Goal: Task Accomplishment & Management: Manage account settings

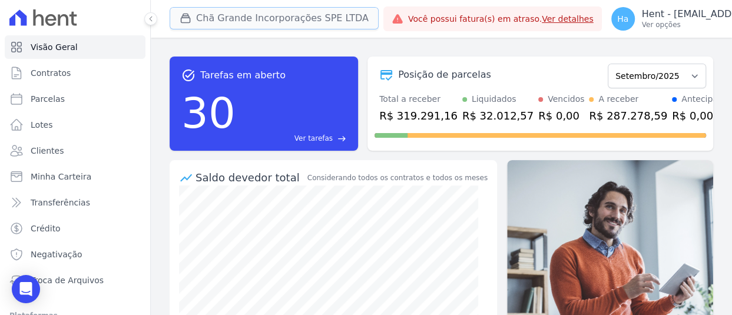
click at [283, 23] on button "Chã Grande Incorporações SPE LTDA" at bounding box center [274, 18] width 209 height 22
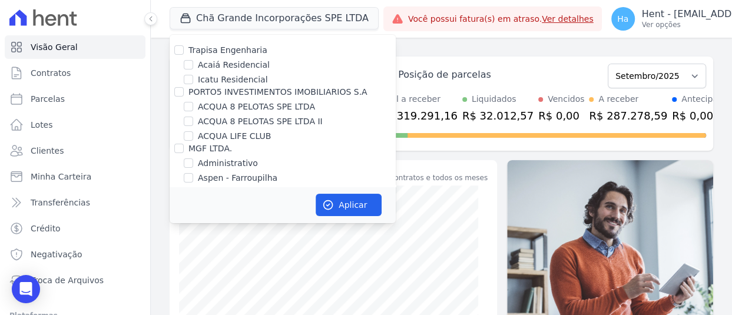
scroll to position [2850, 0]
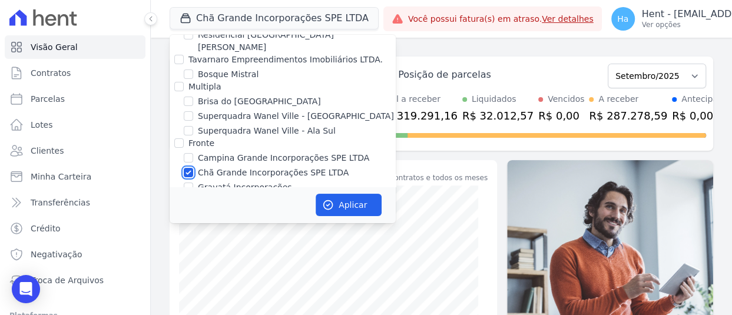
click at [187, 168] on input "Chã Grande Incorporações SPE LTDA" at bounding box center [188, 172] width 9 height 9
checkbox input "false"
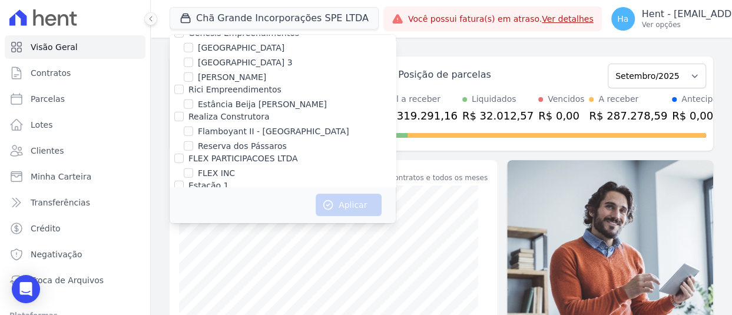
click at [184, 294] on input "Villa Francesa Iris" at bounding box center [188, 298] width 9 height 9
checkbox input "true"
click at [359, 200] on button "Aplicar" at bounding box center [348, 205] width 66 height 22
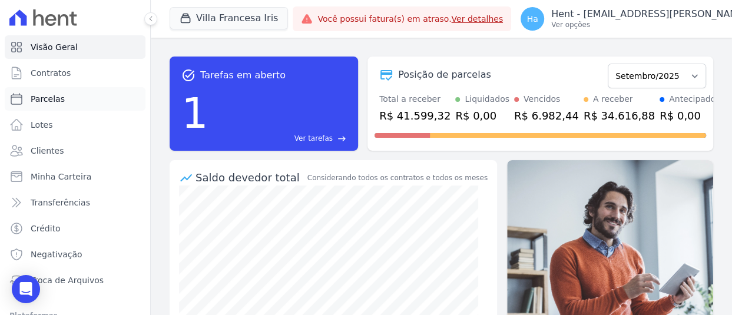
click at [48, 104] on span "Parcelas" at bounding box center [48, 99] width 34 height 12
select select
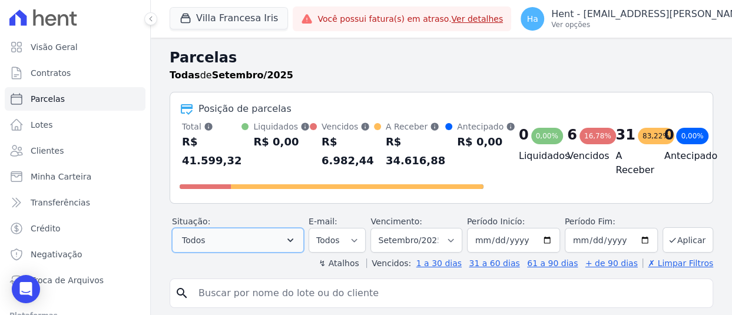
click at [263, 252] on button "Todos" at bounding box center [238, 240] width 132 height 25
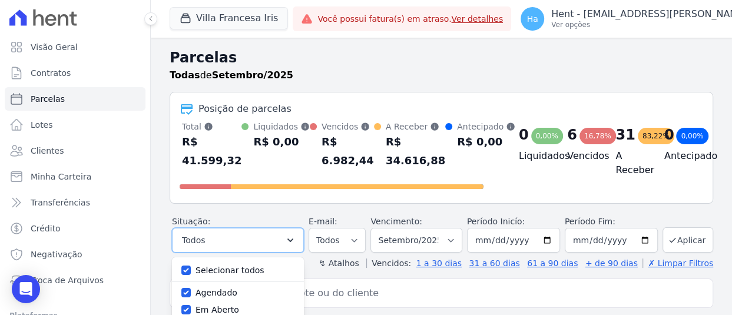
scroll to position [118, 0]
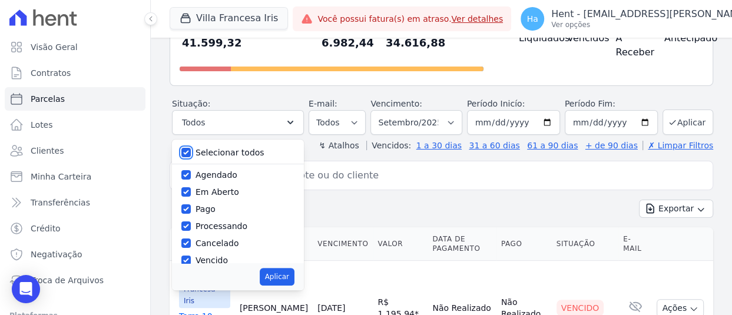
click at [190, 157] on input "Selecionar todos" at bounding box center [185, 152] width 9 height 9
checkbox input "false"
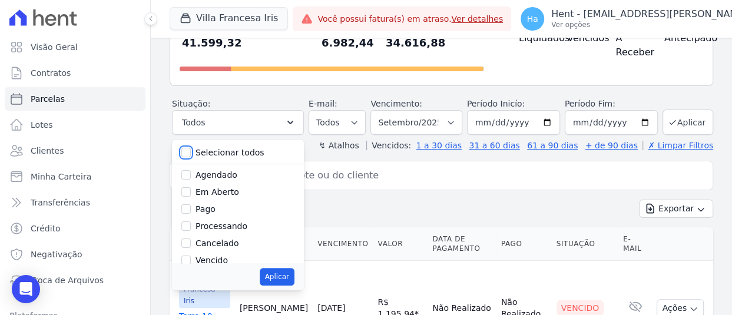
checkbox input "false"
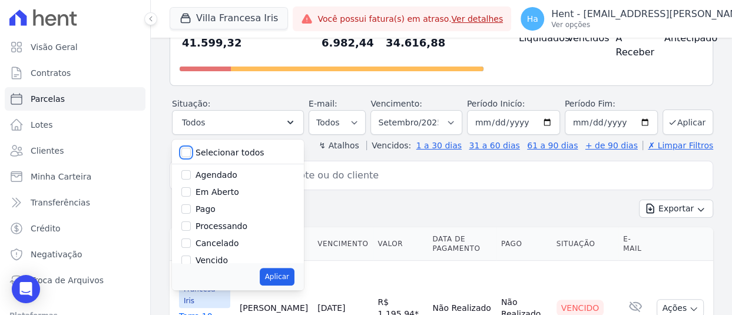
checkbox input "false"
click at [186, 180] on input "Agendado" at bounding box center [185, 174] width 9 height 9
checkbox input "true"
click at [284, 285] on button "Aplicar" at bounding box center [277, 277] width 35 height 18
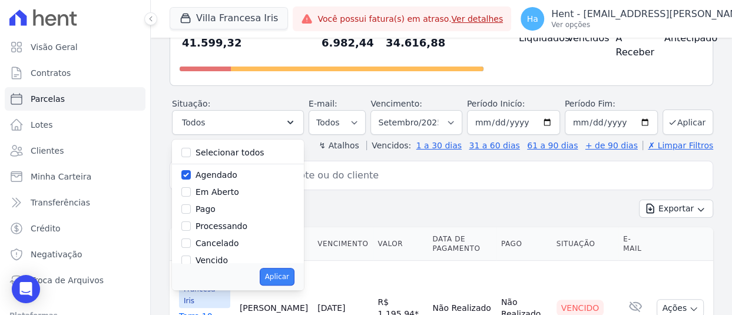
select select "scheduled"
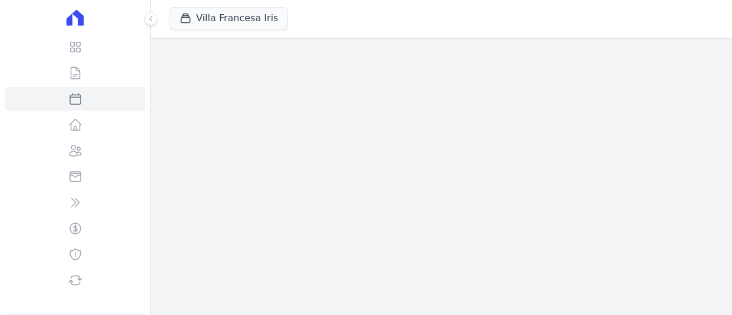
select select
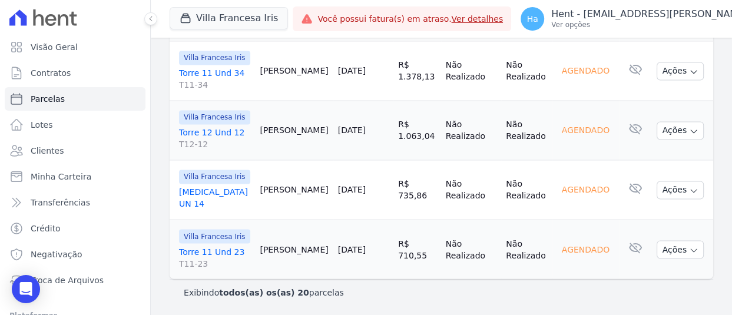
scroll to position [1497, 0]
click at [617, 289] on div "Exibindo todos(as) os(as) 20 parcelas" at bounding box center [441, 293] width 515 height 12
click at [235, 25] on button "Villa Francesa Iris" at bounding box center [229, 18] width 118 height 22
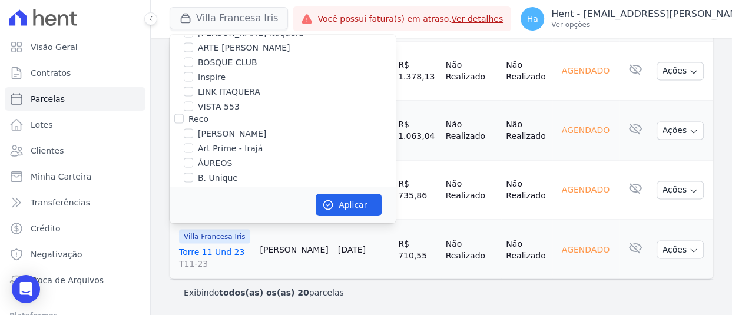
scroll to position [7673, 0]
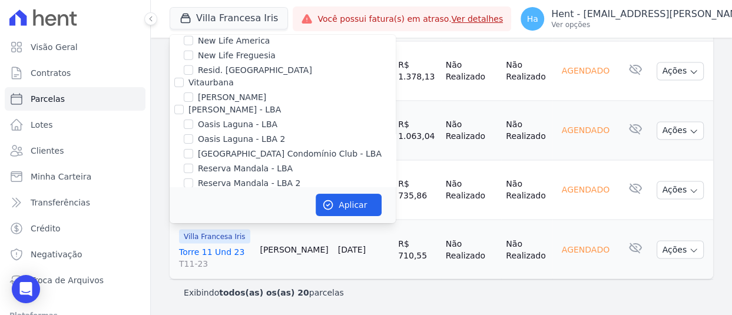
checkbox input "true"
click at [330, 201] on icon "button" at bounding box center [328, 205] width 9 height 9
select select
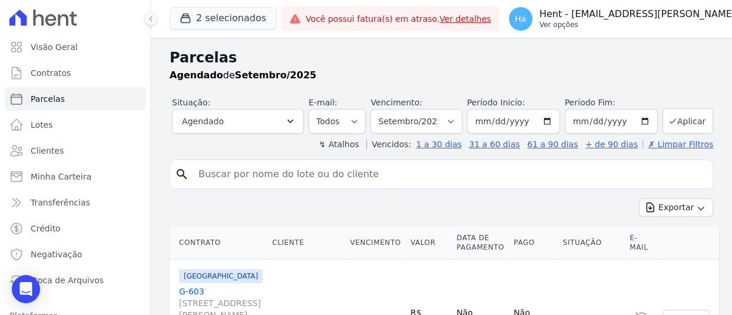
click at [622, 17] on p "Hent - [EMAIL_ADDRESS][DOMAIN_NAME]" at bounding box center [676, 14] width 275 height 12
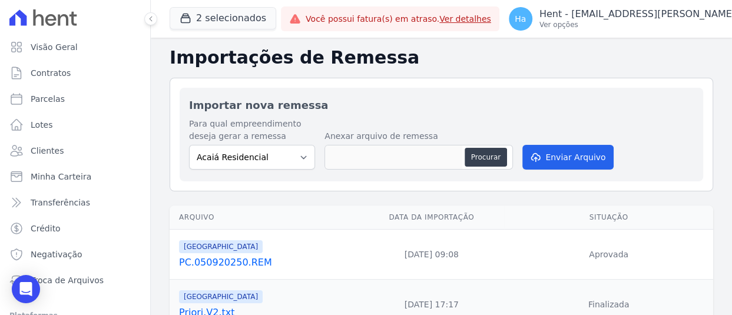
click at [233, 261] on link "PC.050920250.REM" at bounding box center [266, 262] width 175 height 14
click at [238, 266] on link "PC.050920250.REM" at bounding box center [266, 262] width 175 height 14
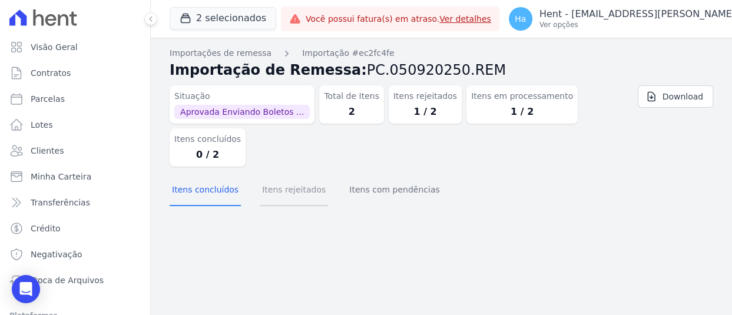
click at [278, 175] on button "Itens rejeitados" at bounding box center [294, 190] width 68 height 31
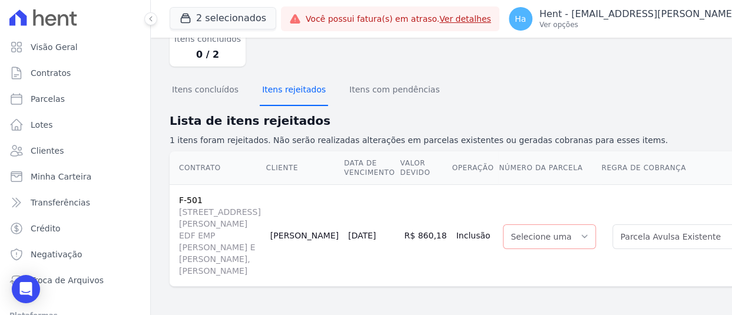
scroll to position [50, 0]
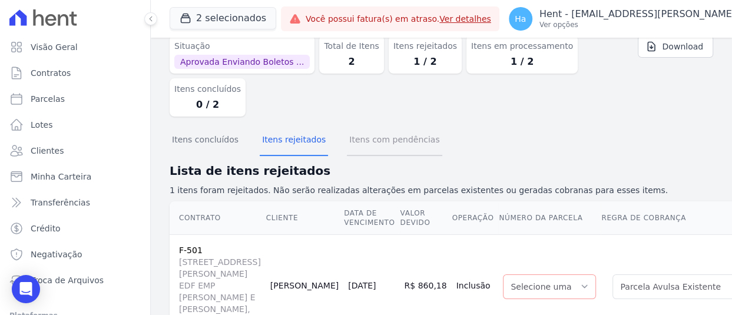
click at [390, 150] on button "Itens com pendências" at bounding box center [394, 140] width 95 height 31
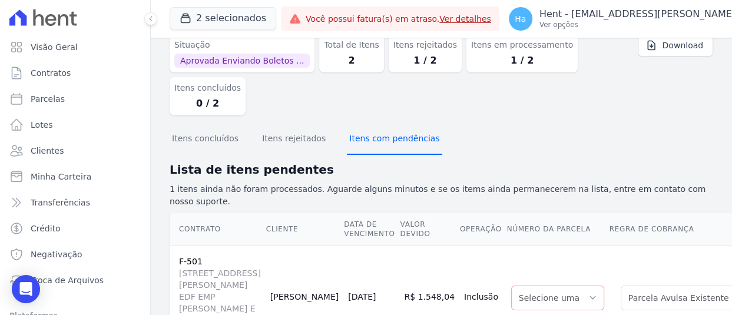
scroll to position [118, 0]
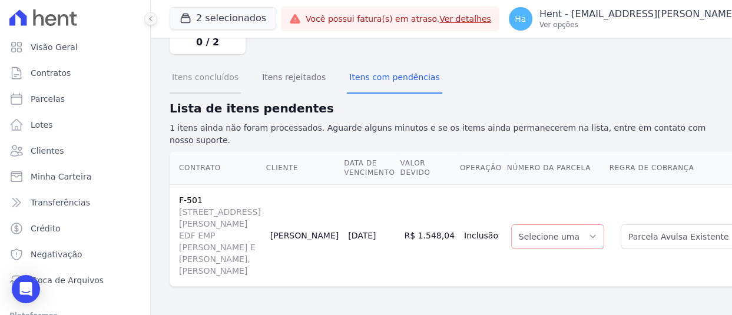
click at [202, 75] on button "Itens concluídos" at bounding box center [205, 78] width 71 height 31
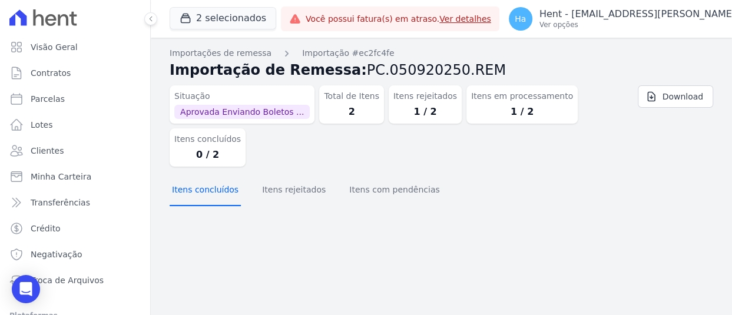
scroll to position [0, 0]
click at [677, 97] on link "Download" at bounding box center [674, 96] width 75 height 22
click at [635, 24] on p "Ver opções" at bounding box center [676, 24] width 275 height 9
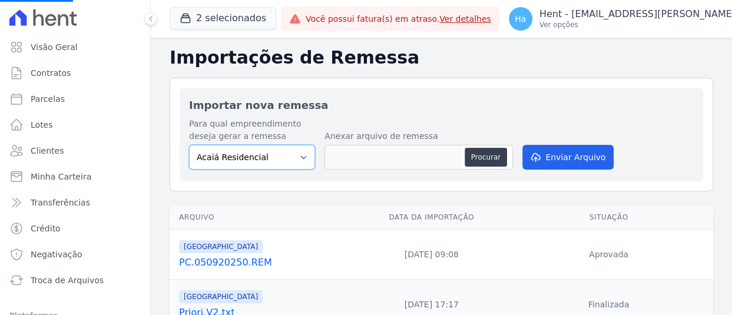
click at [274, 164] on select "Acaiá Residencial ACQUA 8 PELOTAS SPE LTDA II Administrativo AGILE ELOI MENDES …" at bounding box center [252, 157] width 126 height 25
click at [283, 160] on select "Acaiá Residencial ACQUA 8 PELOTAS SPE LTDA II Administrativo AGILE ELOI MENDES …" at bounding box center [252, 157] width 126 height 25
select select "986a0db6-a8ec-4145-84fa-14c71c5582ed"
click at [189, 145] on select "Acaiá Residencial ACQUA 8 PELOTAS SPE LTDA II Administrativo AGILE ELOI MENDES …" at bounding box center [252, 157] width 126 height 25
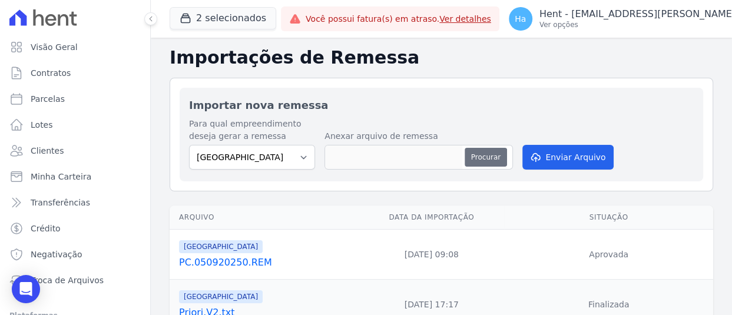
click at [468, 158] on button "Procurar" at bounding box center [485, 157] width 42 height 19
click at [479, 156] on button "Procurar" at bounding box center [485, 157] width 42 height 19
type input "PC.050920250.REM"
click at [606, 152] on div "Para qual empreendimento deseja gerar a remessa Acaiá Residencial ACQUA 8 PELOT…" at bounding box center [441, 145] width 504 height 54
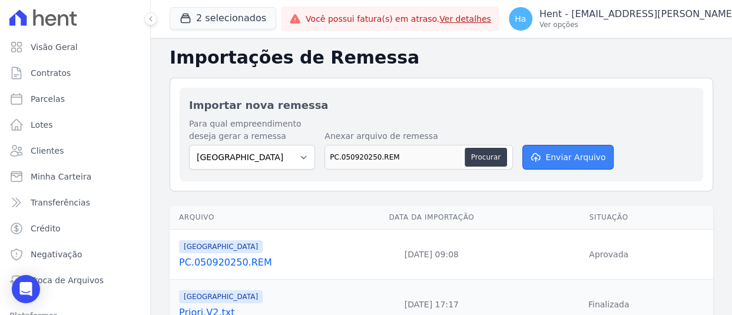
click at [573, 149] on button "Enviar Arquivo" at bounding box center [567, 157] width 91 height 25
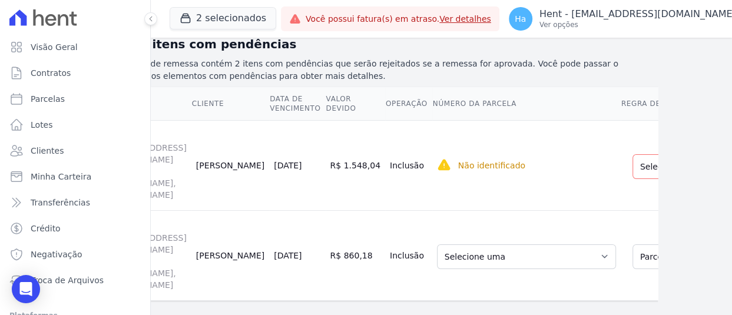
scroll to position [177, 91]
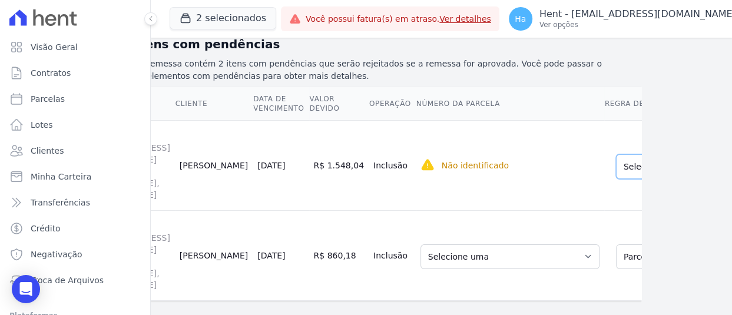
click at [616, 179] on select "Selecione uma Nova Parcela Avulsa Parcela Avulsa Existente Financiamento CEF (1…" at bounding box center [714, 166] width 197 height 25
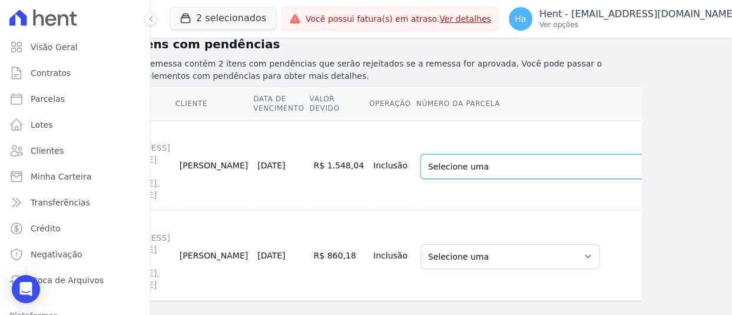
click at [460, 179] on select "Selecione uma 1 - 30/04/2024 - R$ 1.548,04 - Vencido 1 - 30/04/2024 - R$ 1.548,…" at bounding box center [550, 166] width 260 height 25
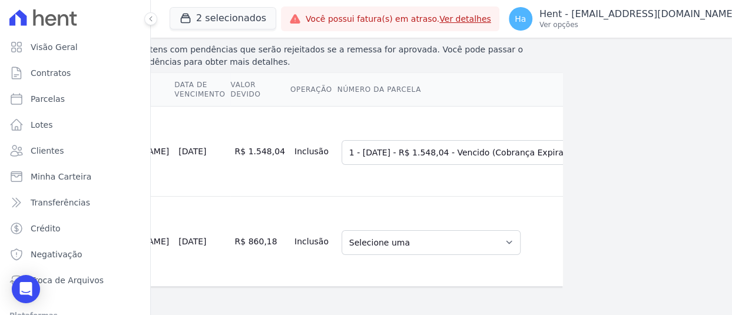
scroll to position [294, 170]
click at [617, 245] on select "Selecione uma Nova Parcela Avulsa Parcela Avulsa Existente Financiamento CEF (1…" at bounding box center [715, 242] width 197 height 25
click at [617, 232] on select "Selecione uma Nova Parcela Avulsa Parcela Avulsa Existente Financiamento CEF (1…" at bounding box center [715, 242] width 197 height 25
click at [383, 254] on select "Selecione uma 44 - 10/10/2025 - R$ 624,17 - Agendado 45 - 10/11/2025 - R$ 624,1…" at bounding box center [430, 242] width 179 height 25
click at [617, 247] on select "Selecione uma Nova Parcela Avulsa Parcela Avulsa Existente Financiamento CEF (1…" at bounding box center [715, 242] width 197 height 25
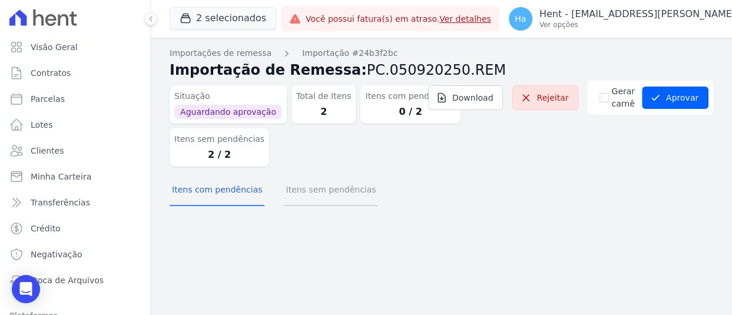
click at [348, 191] on button "Itens sem pendências" at bounding box center [330, 190] width 95 height 31
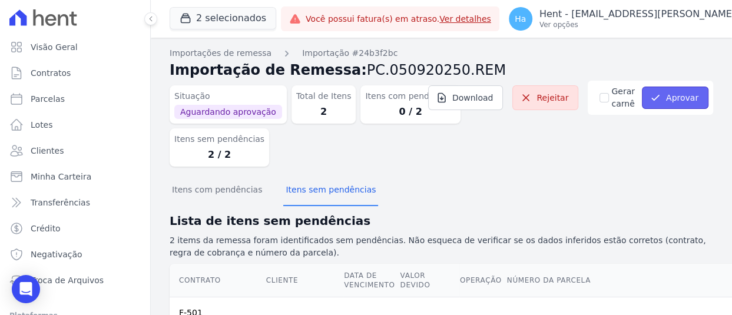
click at [663, 103] on button "Aprovar" at bounding box center [675, 98] width 67 height 22
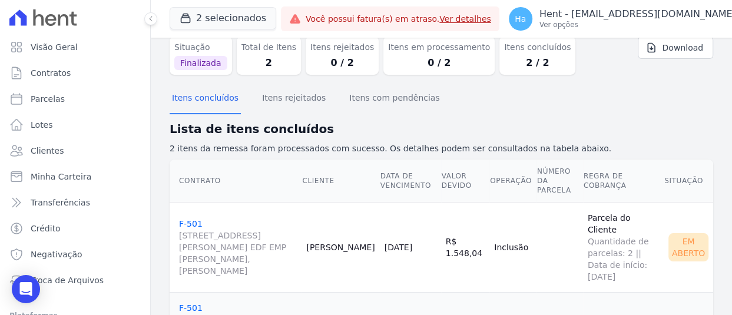
scroll to position [121, 0]
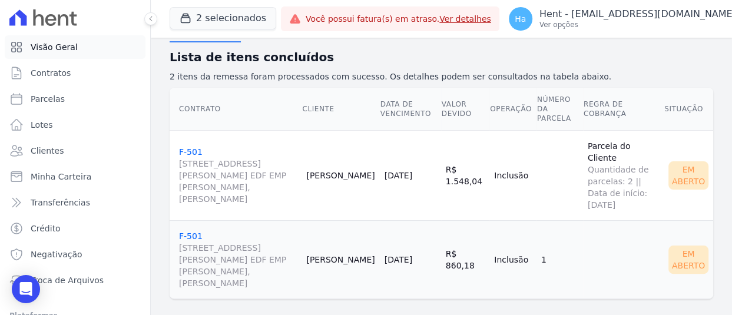
click at [69, 52] on span "Visão Geral" at bounding box center [54, 47] width 47 height 12
click at [216, 22] on button "2 selecionados" at bounding box center [223, 18] width 107 height 22
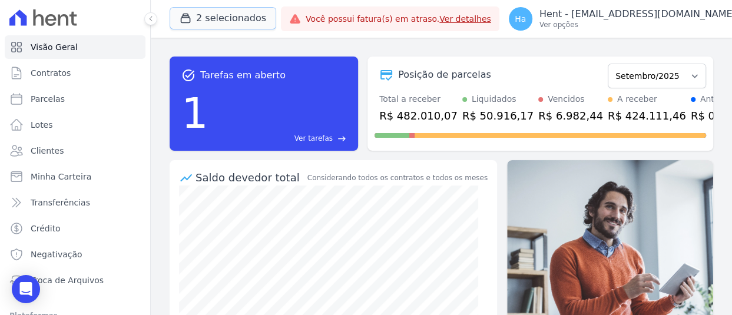
click at [216, 22] on button "2 selecionados" at bounding box center [223, 18] width 107 height 22
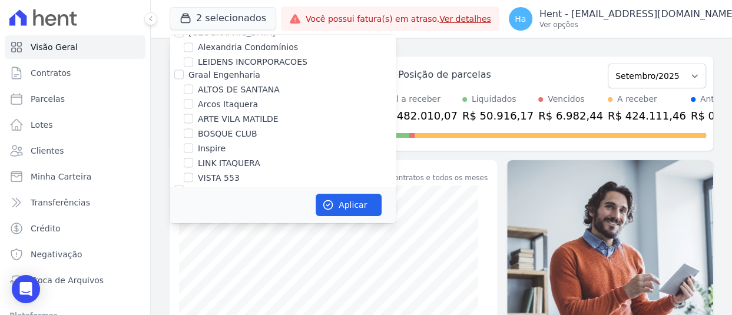
scroll to position [7673, 0]
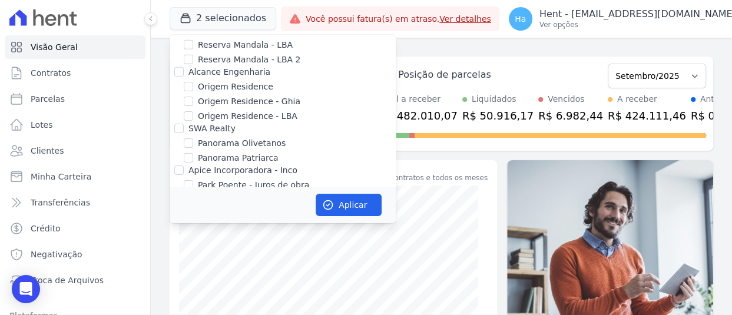
click at [182, 278] on input "Priori" at bounding box center [178, 282] width 9 height 9
checkbox input "false"
click at [363, 202] on button "Aplicar" at bounding box center [348, 205] width 66 height 22
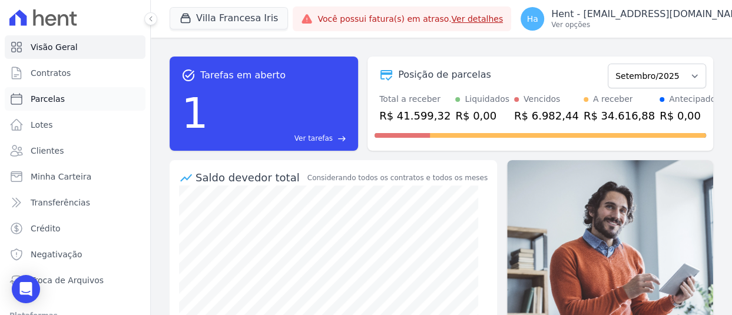
click at [63, 104] on link "Parcelas" at bounding box center [75, 99] width 141 height 24
select select
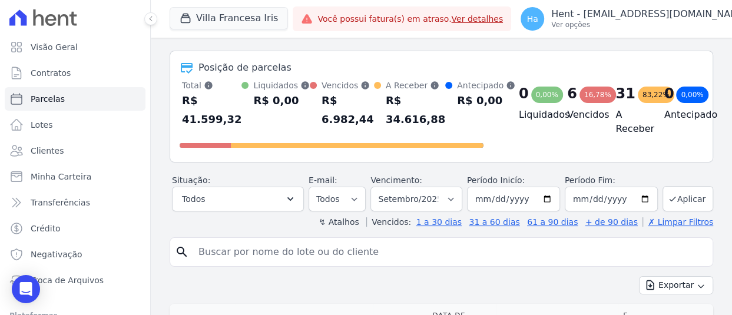
scroll to position [177, 0]
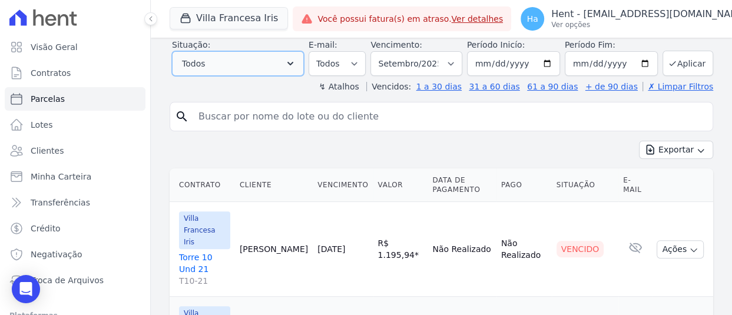
click at [275, 76] on button "Todos" at bounding box center [238, 63] width 132 height 25
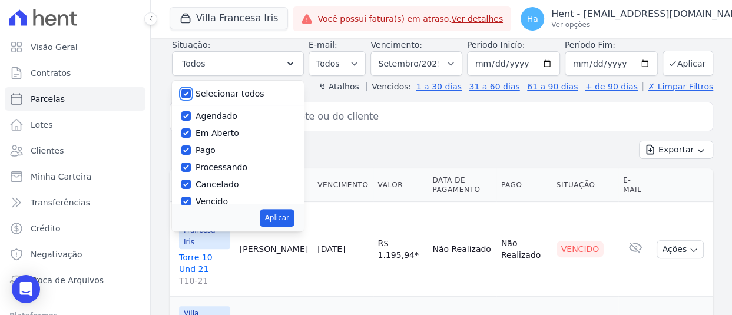
click at [183, 98] on input "Selecionar todos" at bounding box center [185, 93] width 9 height 9
checkbox input "false"
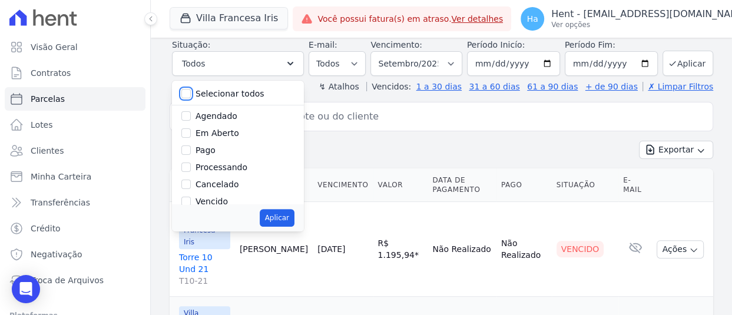
checkbox input "false"
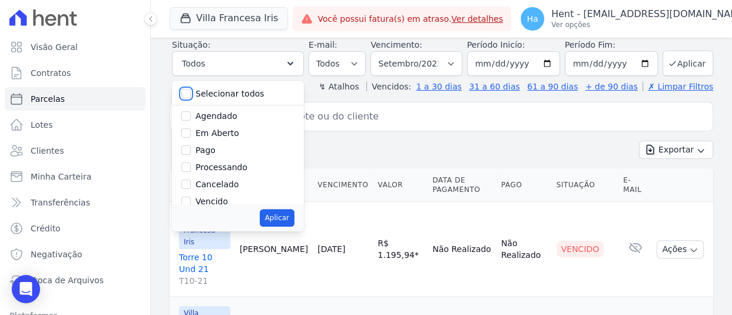
checkbox input "false"
click at [187, 121] on input "Agendado" at bounding box center [185, 115] width 9 height 9
checkbox input "true"
click at [274, 227] on button "Aplicar" at bounding box center [277, 218] width 35 height 18
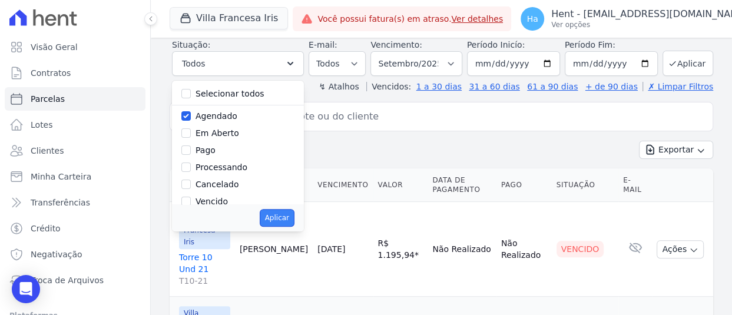
select select "scheduled"
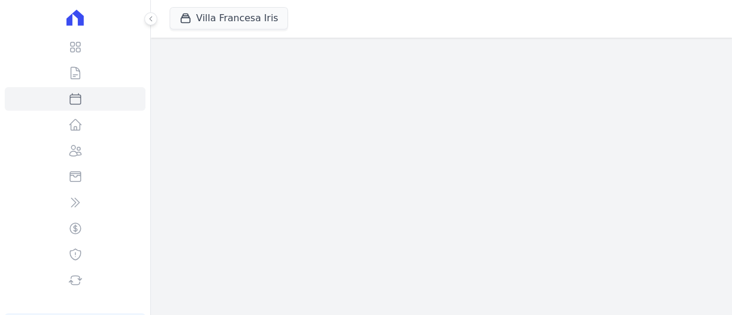
select select
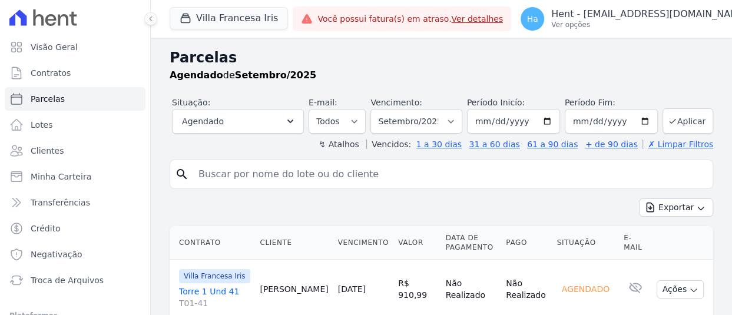
scroll to position [177, 0]
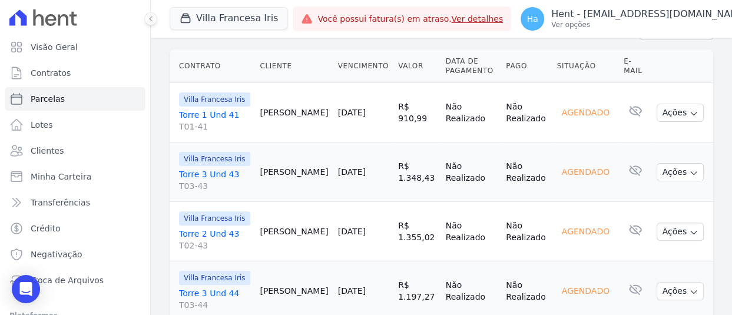
click at [210, 123] on link "Torre 1 Und 41 T01-41" at bounding box center [214, 121] width 71 height 24
click at [224, 192] on link "Torre 3 Und 43 T03-43" at bounding box center [214, 180] width 71 height 24
click at [211, 251] on link "Torre 2 Und 43 T02-43" at bounding box center [214, 240] width 71 height 24
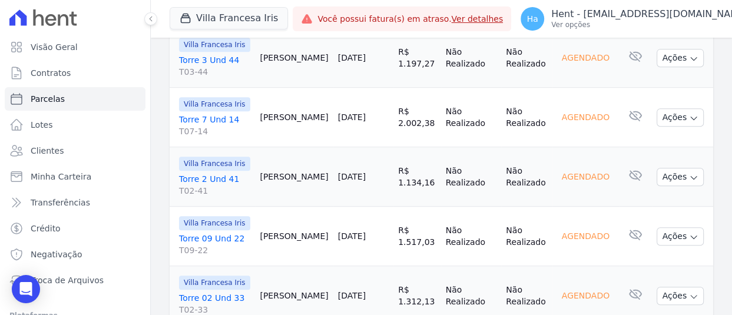
scroll to position [412, 0]
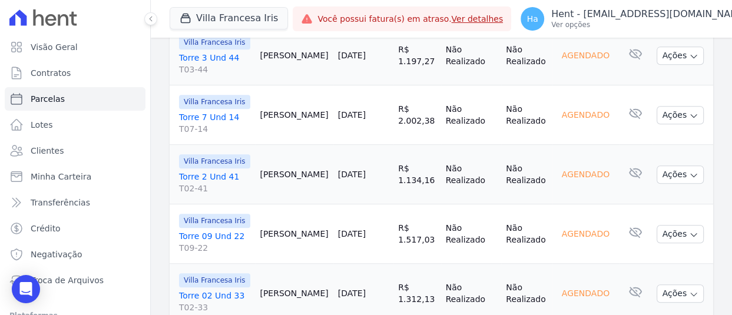
click at [224, 75] on link "Torre 3 Und 44 T03-44" at bounding box center [214, 64] width 71 height 24
click at [213, 135] on link "Torre 7 Und 14 T07-14" at bounding box center [214, 123] width 71 height 24
click at [214, 194] on link "Torre 2 Und 41 T02-41" at bounding box center [214, 183] width 71 height 24
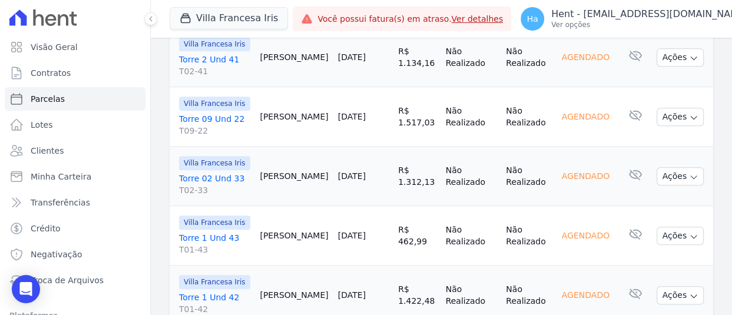
scroll to position [530, 0]
click at [221, 136] on link "Torre 09 Und 22 T09-22" at bounding box center [214, 124] width 71 height 24
click at [208, 195] on link "Torre 02 Und 33 T02-33" at bounding box center [214, 184] width 71 height 24
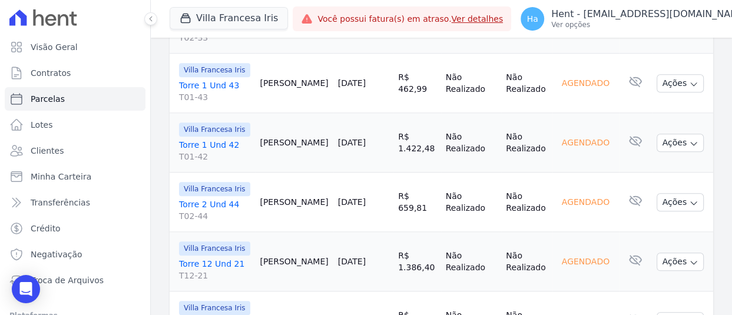
scroll to position [765, 0]
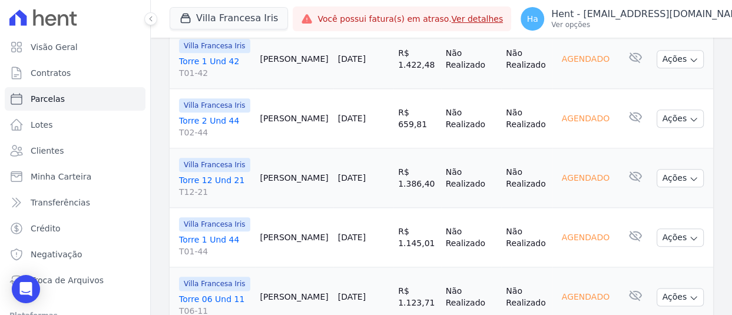
click at [227, 19] on link "Torre 1 Und 43 T01-43" at bounding box center [214, 8] width 71 height 24
click at [210, 79] on link "Torre 1 Und 42 T01-42" at bounding box center [214, 67] width 71 height 24
click at [215, 138] on link "Torre 2 Und 44 T02-44" at bounding box center [214, 127] width 71 height 24
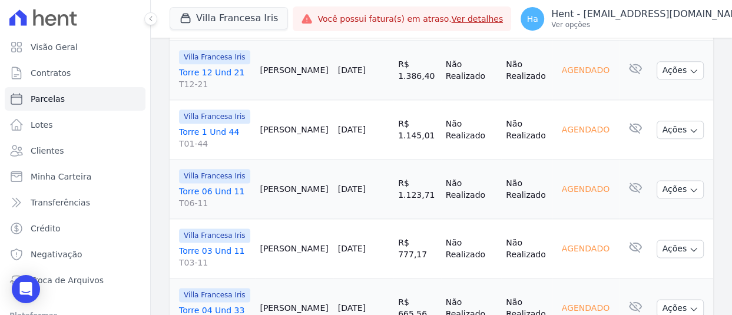
scroll to position [883, 0]
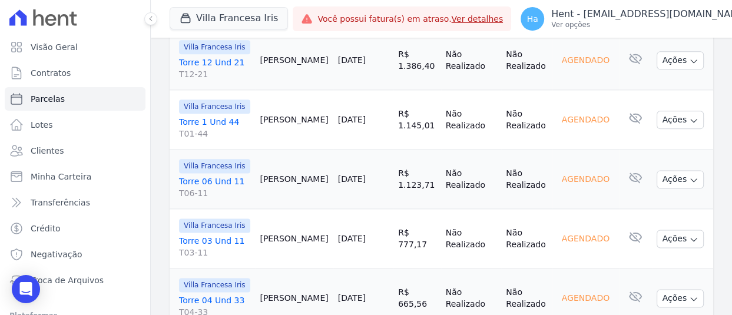
click at [204, 80] on link "Torre 12 Und 21 T12-21" at bounding box center [214, 69] width 71 height 24
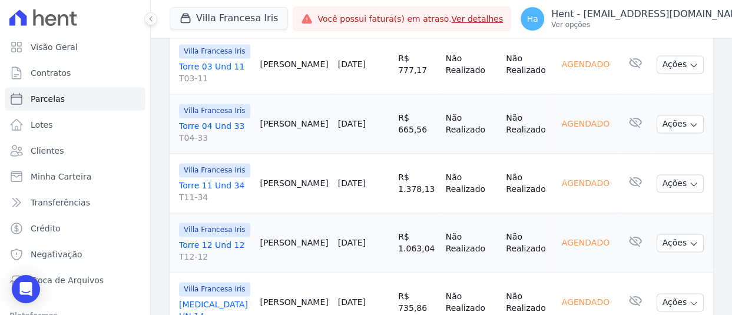
scroll to position [1059, 0]
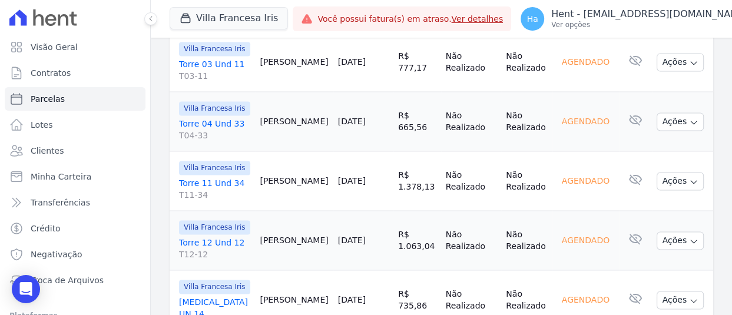
click at [205, 22] on link "Torre 06 Und 11 T06-11" at bounding box center [214, 11] width 71 height 24
click at [207, 82] on link "Torre 03 Und 11 T03-11" at bounding box center [214, 70] width 71 height 24
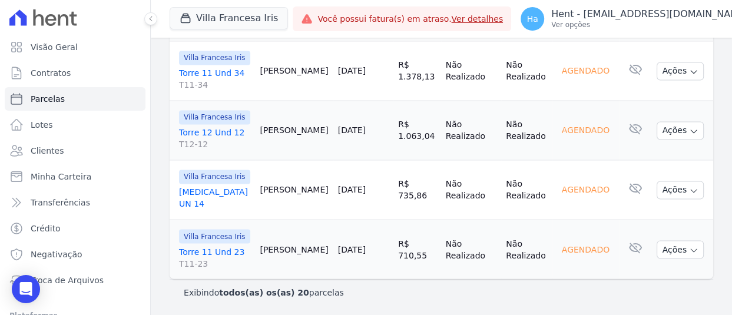
scroll to position [1236, 0]
click at [217, 31] on link "Torre 04 Und 33 T04-33" at bounding box center [214, 20] width 71 height 24
click at [204, 91] on link "Torre 11 Und 34 T11-34" at bounding box center [214, 79] width 71 height 24
click at [191, 150] on link "Torre 12 Und 12 T12-12" at bounding box center [214, 139] width 71 height 24
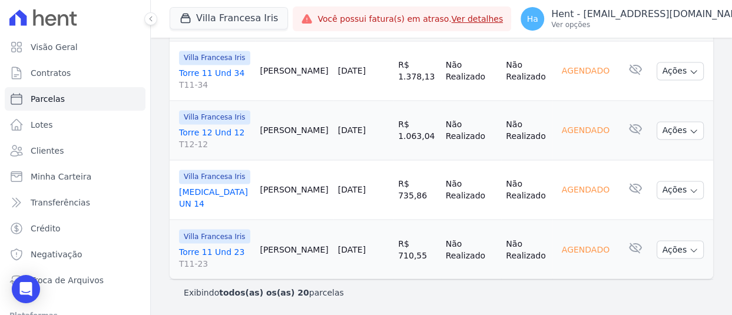
click at [206, 210] on link "[MEDICAL_DATA] UN 14" at bounding box center [214, 198] width 71 height 24
click at [206, 245] on link "Torre 11 Und 23 T11-23" at bounding box center [214, 257] width 71 height 24
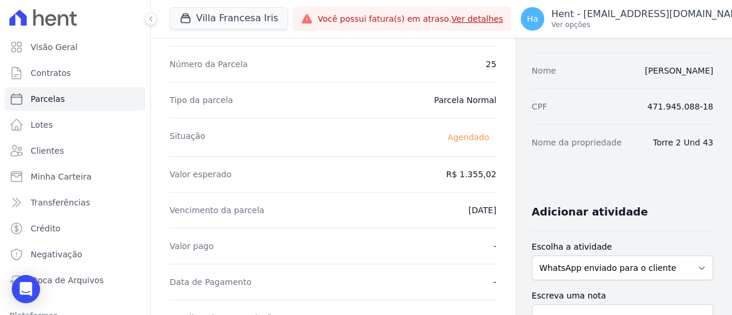
scroll to position [118, 0]
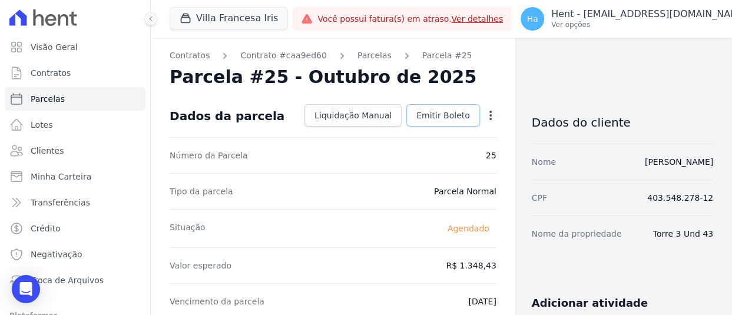
click at [451, 111] on span "Emitir Boleto" at bounding box center [443, 115] width 54 height 12
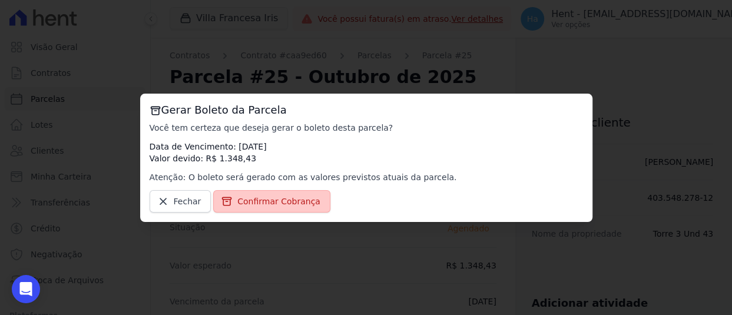
click at [281, 204] on span "Confirmar Cobrança" at bounding box center [278, 201] width 83 height 12
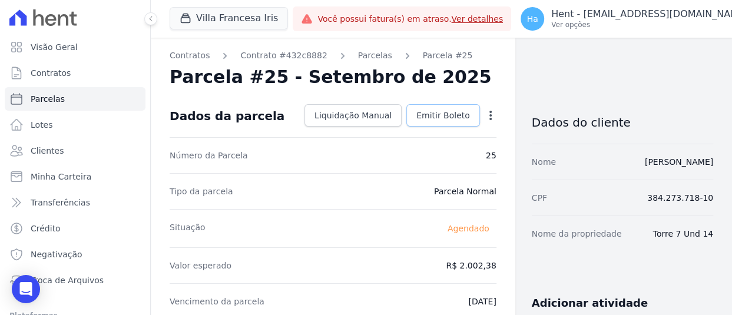
click at [442, 120] on span "Emitir Boleto" at bounding box center [443, 115] width 54 height 12
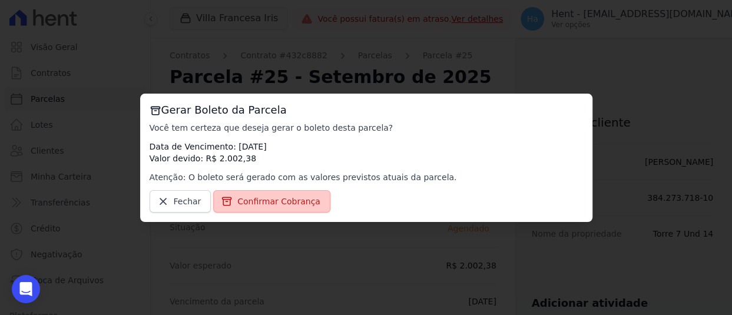
click at [264, 199] on span "Confirmar Cobrança" at bounding box center [278, 201] width 83 height 12
click at [245, 200] on span "Confirmar Cobrança" at bounding box center [278, 201] width 83 height 12
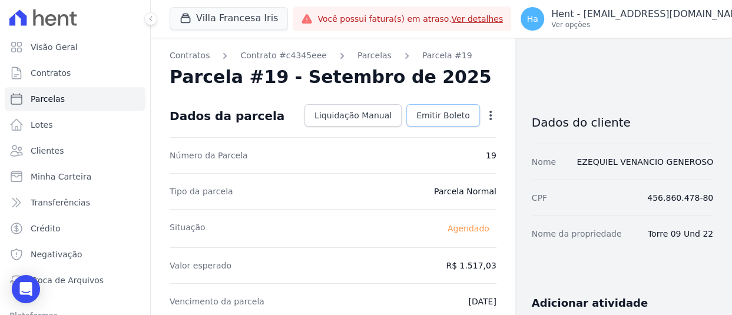
click at [444, 111] on span "Emitir Boleto" at bounding box center [443, 115] width 54 height 12
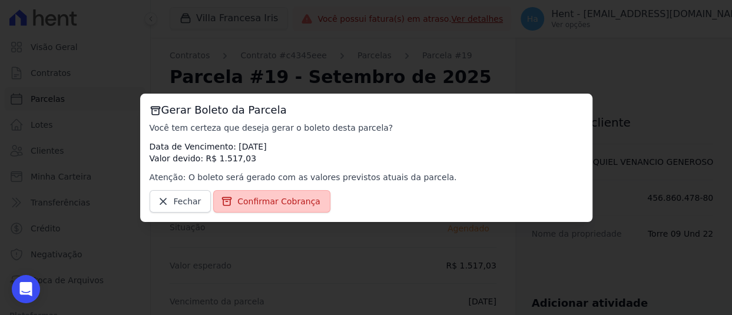
click at [267, 201] on span "Confirmar Cobrança" at bounding box center [278, 201] width 83 height 12
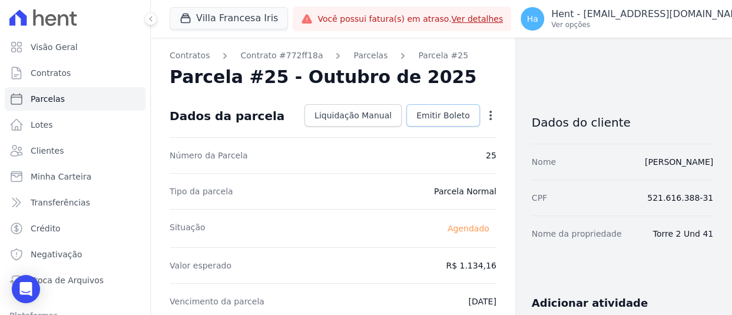
click at [453, 117] on span "Emitir Boleto" at bounding box center [443, 115] width 54 height 12
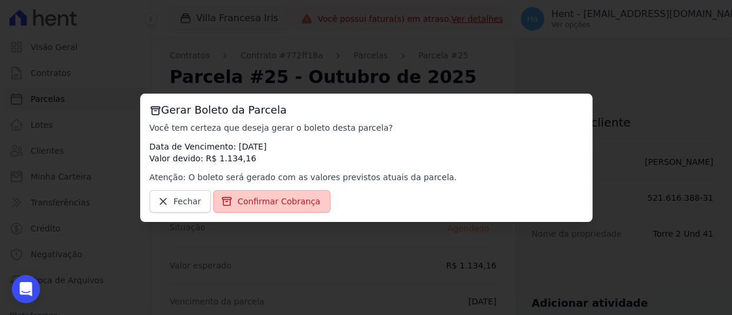
click at [264, 203] on span "Confirmar Cobrança" at bounding box center [278, 201] width 83 height 12
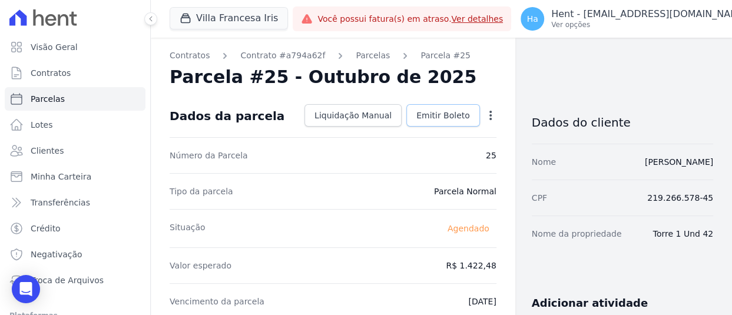
click at [442, 114] on span "Emitir Boleto" at bounding box center [443, 115] width 54 height 12
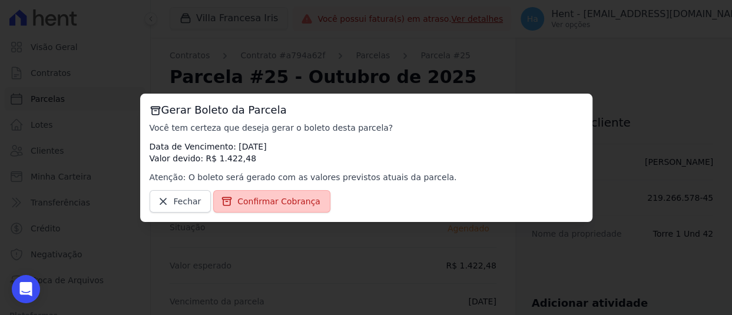
click at [297, 198] on span "Confirmar Cobrança" at bounding box center [278, 201] width 83 height 12
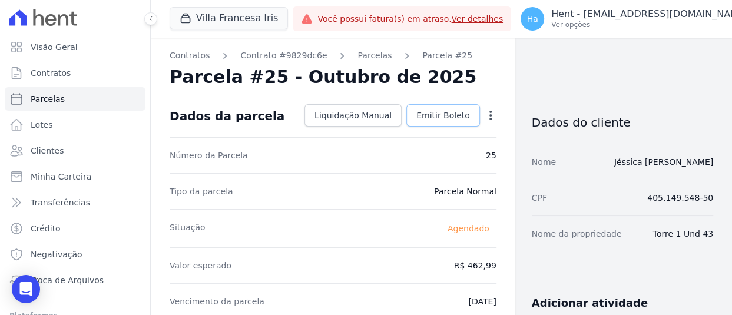
click at [423, 111] on span "Emitir Boleto" at bounding box center [443, 115] width 54 height 12
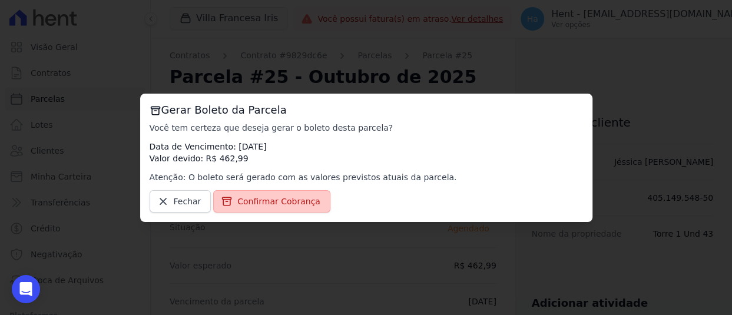
click at [288, 200] on span "Confirmar Cobrança" at bounding box center [278, 201] width 83 height 12
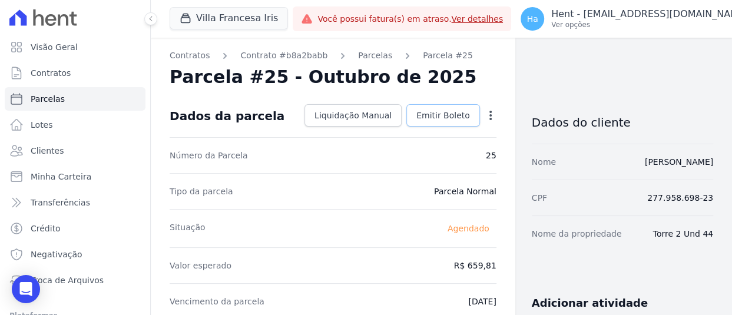
click at [446, 120] on span "Emitir Boleto" at bounding box center [443, 115] width 54 height 12
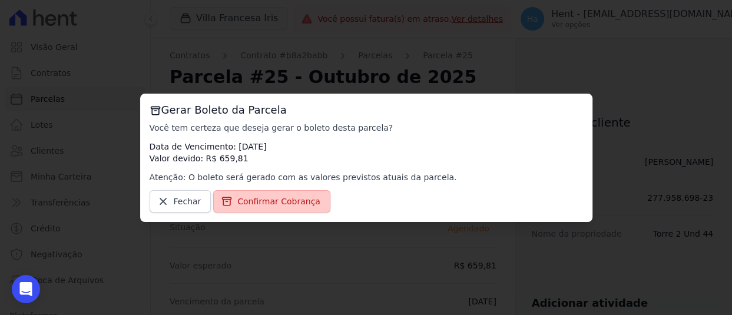
click at [276, 190] on link "Confirmar Cobrança" at bounding box center [271, 201] width 117 height 22
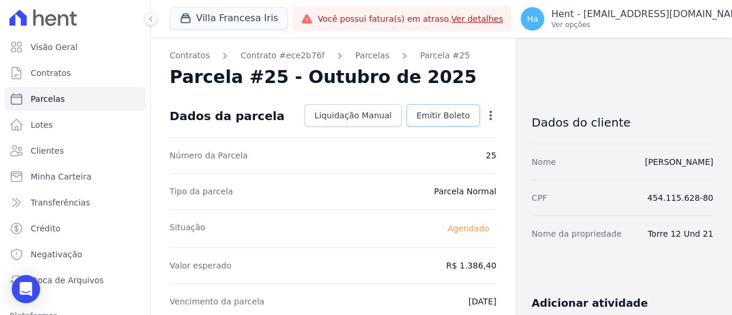
click at [448, 119] on span "Emitir Boleto" at bounding box center [443, 115] width 54 height 12
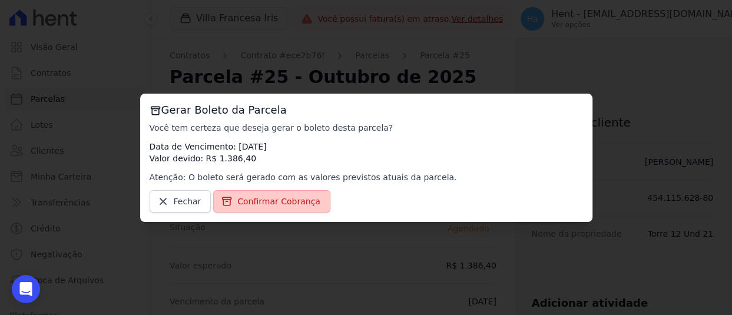
click at [300, 201] on span "Confirmar Cobrança" at bounding box center [278, 201] width 83 height 12
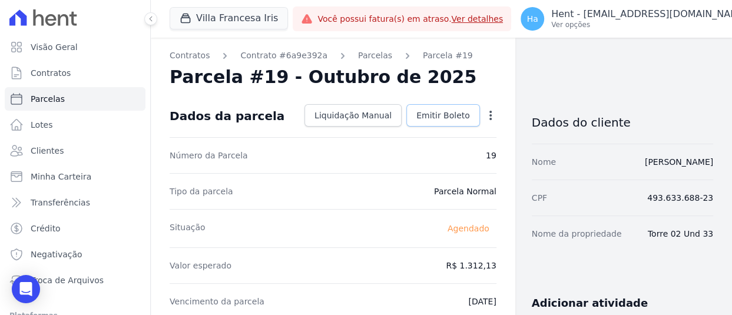
click at [440, 107] on link "Emitir Boleto" at bounding box center [443, 115] width 74 height 22
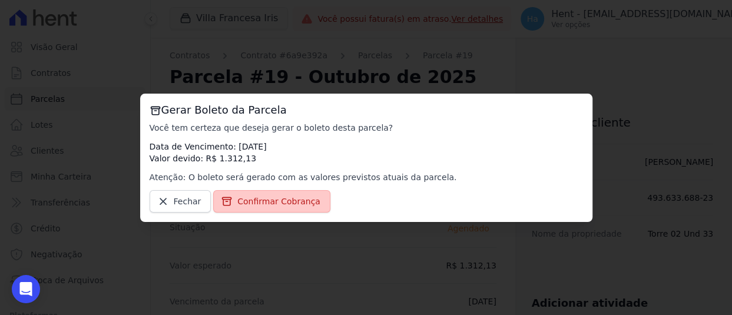
click at [278, 205] on span "Confirmar Cobrança" at bounding box center [278, 201] width 83 height 12
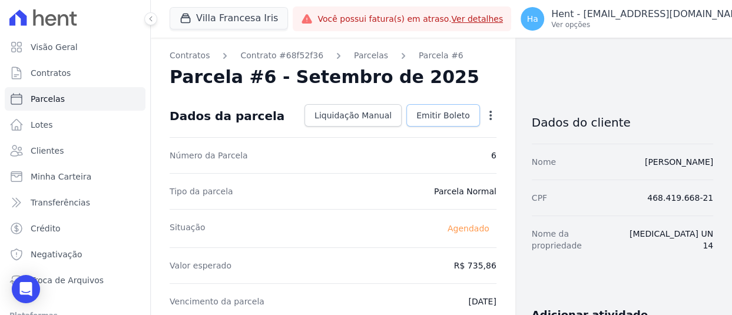
click at [460, 108] on link "Emitir Boleto" at bounding box center [443, 115] width 74 height 22
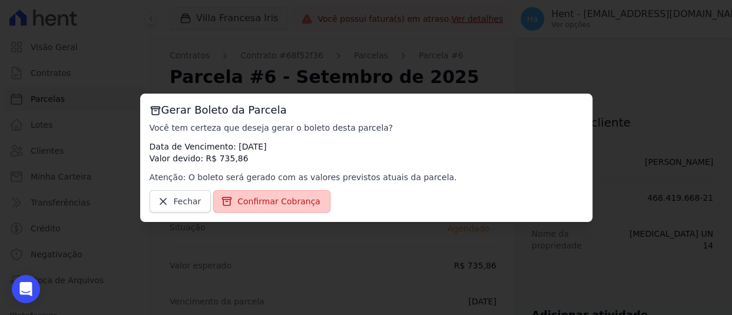
click at [278, 200] on span "Confirmar Cobrança" at bounding box center [278, 201] width 83 height 12
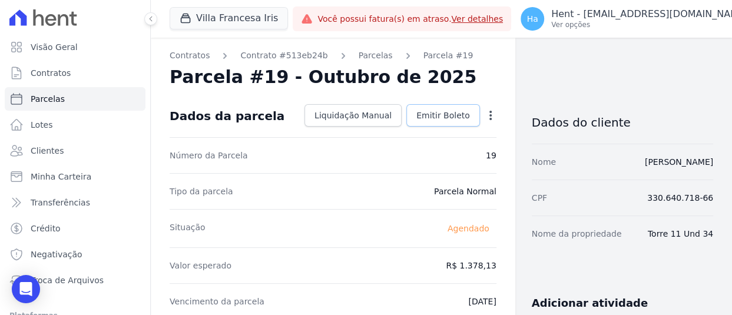
click at [446, 114] on span "Emitir Boleto" at bounding box center [443, 115] width 54 height 12
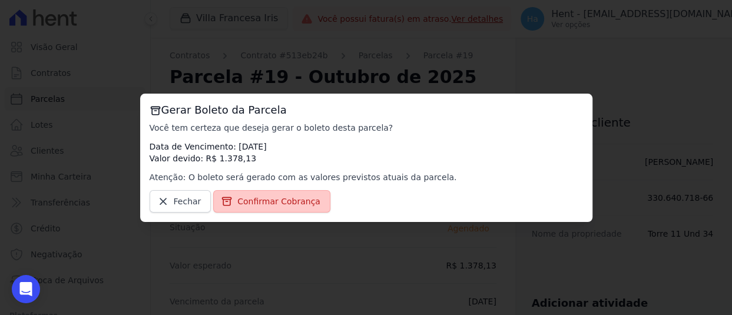
click at [274, 203] on span "Confirmar Cobrança" at bounding box center [278, 201] width 83 height 12
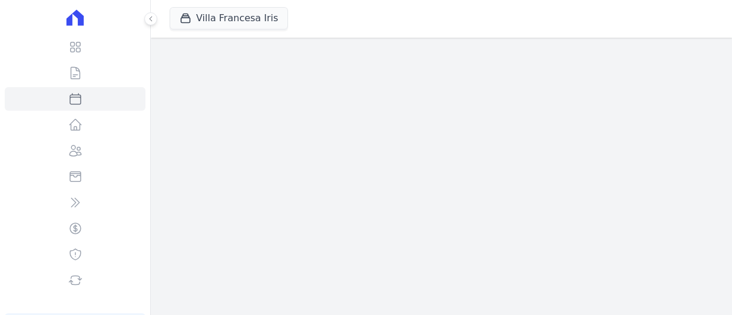
select select
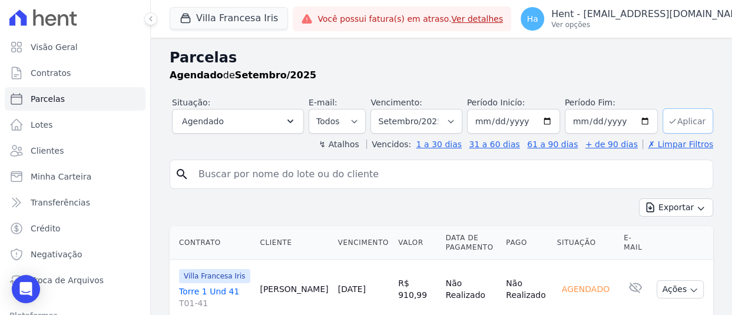
click at [687, 115] on button "Aplicar" at bounding box center [687, 120] width 51 height 25
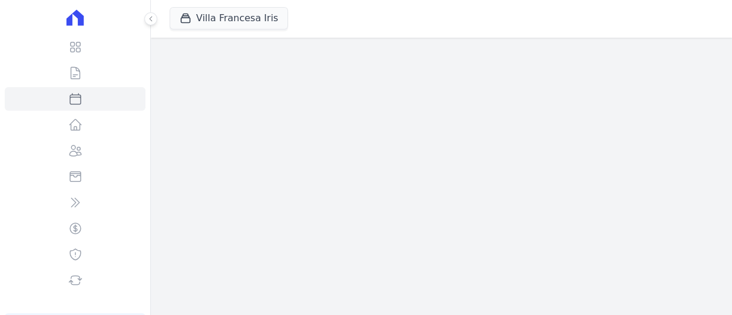
select select
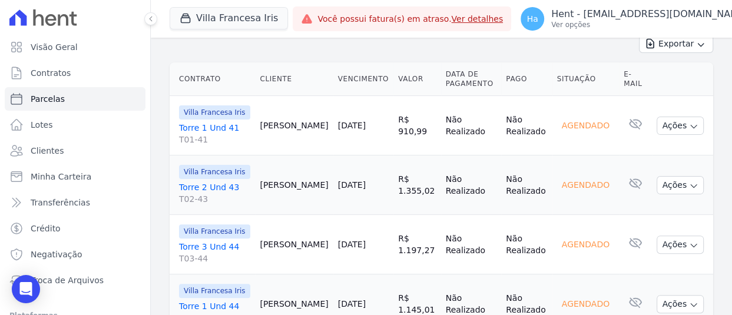
scroll to position [177, 0]
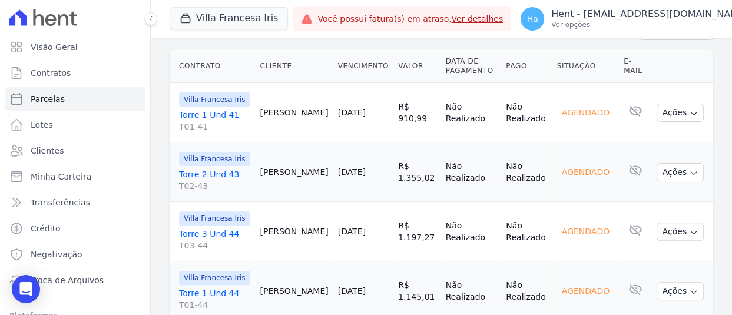
click at [215, 125] on link "Torre 1 Und 41 T01-41" at bounding box center [214, 121] width 71 height 24
click at [218, 192] on link "Torre 2 Und 43 T02-43" at bounding box center [214, 180] width 71 height 24
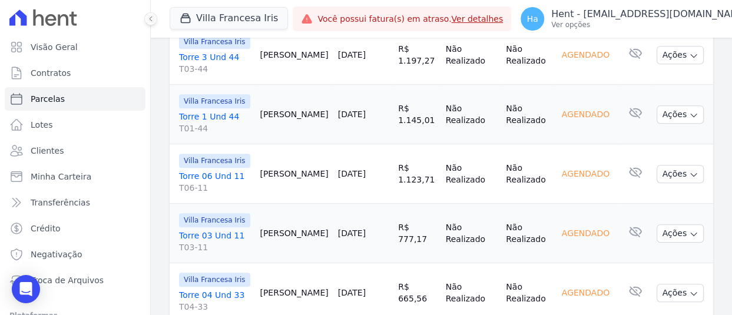
click at [220, 134] on link "Torre 1 Und 44 T01-44" at bounding box center [214, 123] width 71 height 24
click at [212, 194] on link "Torre 06 Und 11 T06-11" at bounding box center [214, 182] width 71 height 24
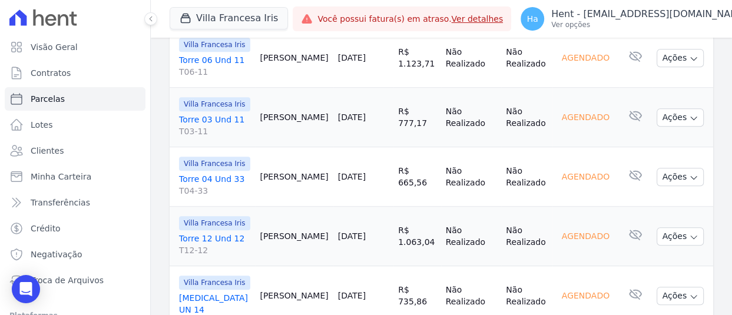
scroll to position [471, 0]
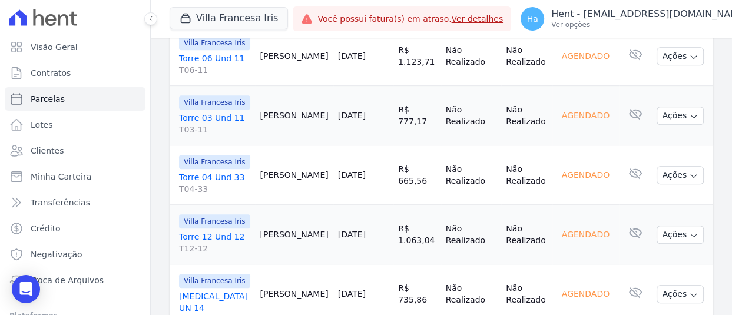
click at [210, 135] on link "Torre 03 Und 11 T03-11" at bounding box center [214, 124] width 71 height 24
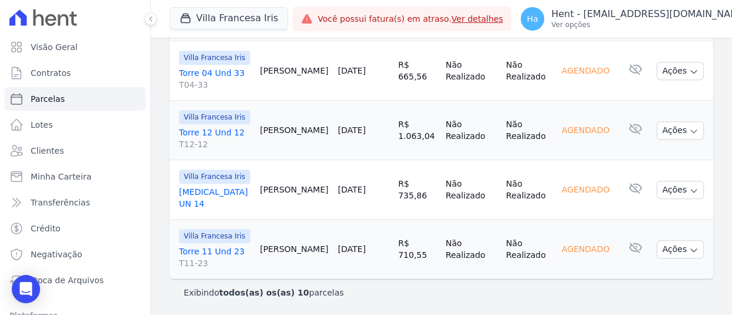
scroll to position [589, 0]
click at [214, 91] on link "Torre 04 Und 33 T04-33" at bounding box center [214, 79] width 71 height 24
click at [204, 150] on link "Torre 12 Und 12 T12-12" at bounding box center [214, 139] width 71 height 24
click at [196, 186] on link "[MEDICAL_DATA] UN 14" at bounding box center [214, 198] width 71 height 24
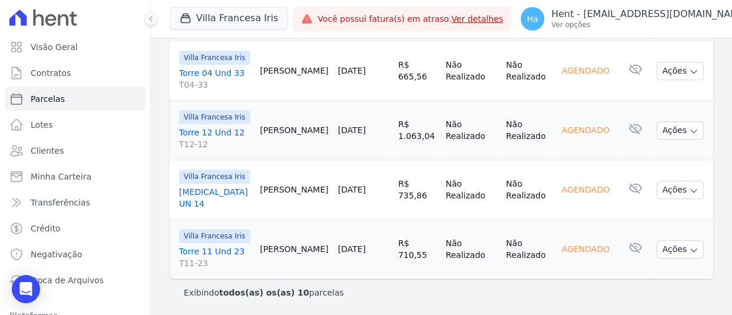
click at [206, 245] on link "Torre 11 Und 23 T11-23" at bounding box center [214, 257] width 71 height 24
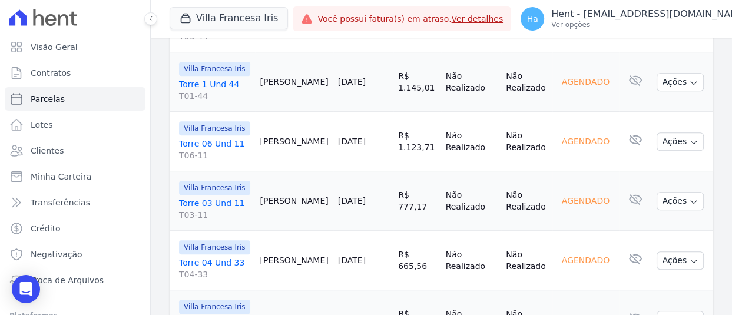
scroll to position [32, 0]
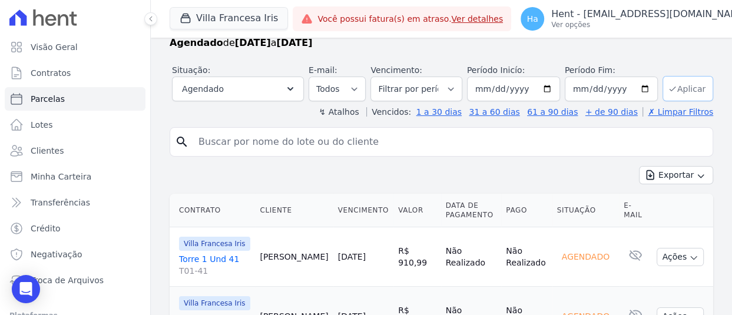
click at [686, 86] on button "Aplicar" at bounding box center [687, 88] width 51 height 25
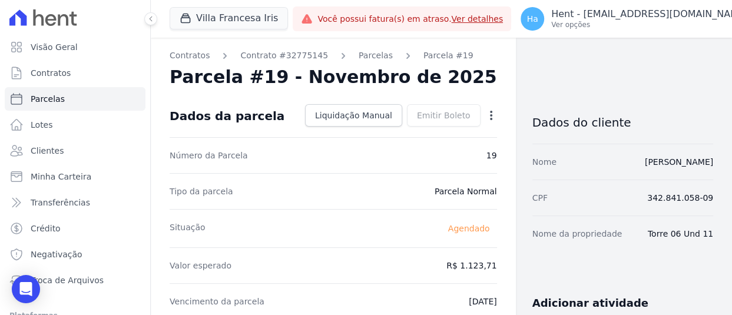
drag, startPoint x: 647, startPoint y: 233, endPoint x: 730, endPoint y: 238, distance: 82.6
click at [730, 238] on main "Contratos Contrato #32775145 Parcelas Parcela #19 Parcela #19 - Novembro de 202…" at bounding box center [441, 176] width 581 height 277
drag, startPoint x: 645, startPoint y: 237, endPoint x: 710, endPoint y: 235, distance: 64.8
copy dd "Torre 06 Und 11"
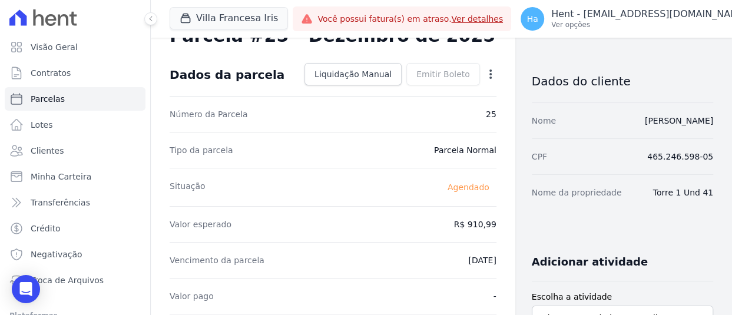
scroll to position [118, 0]
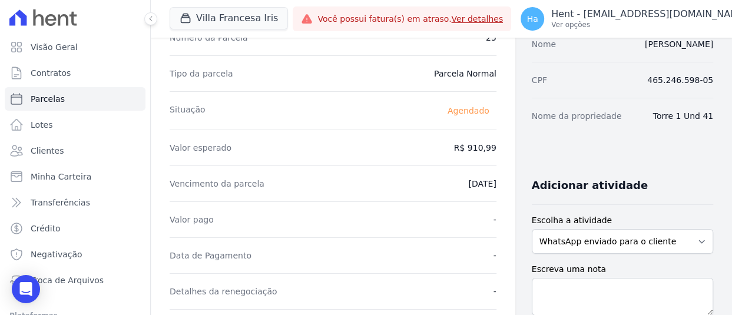
drag, startPoint x: 652, startPoint y: 121, endPoint x: 721, endPoint y: 119, distance: 69.5
click at [721, 119] on div "Contratos Contrato #915dc7e5 [GEOGRAPHIC_DATA] Parcela #25 [GEOGRAPHIC_DATA] #2…" at bounding box center [441, 309] width 581 height 778
click at [654, 117] on dd "Torre 1 Und 41" at bounding box center [683, 116] width 60 height 12
drag, startPoint x: 642, startPoint y: 117, endPoint x: 730, endPoint y: 117, distance: 87.7
click at [730, 117] on main "Contratos Contrato #915dc7e5 [GEOGRAPHIC_DATA] Parcela #25 [GEOGRAPHIC_DATA] #2…" at bounding box center [441, 176] width 581 height 277
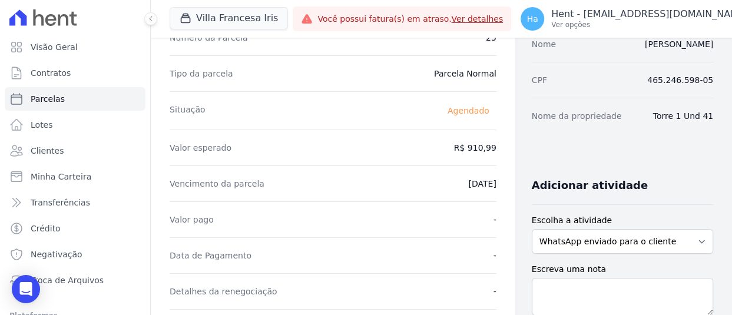
copy dd "Torre 1 Und 41"
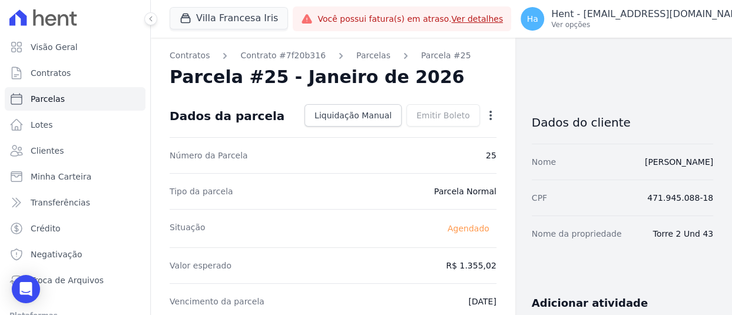
drag, startPoint x: 647, startPoint y: 234, endPoint x: 705, endPoint y: 234, distance: 57.1
copy dd "Torre 2 Und 43"
drag, startPoint x: 638, startPoint y: 234, endPoint x: 722, endPoint y: 237, distance: 83.6
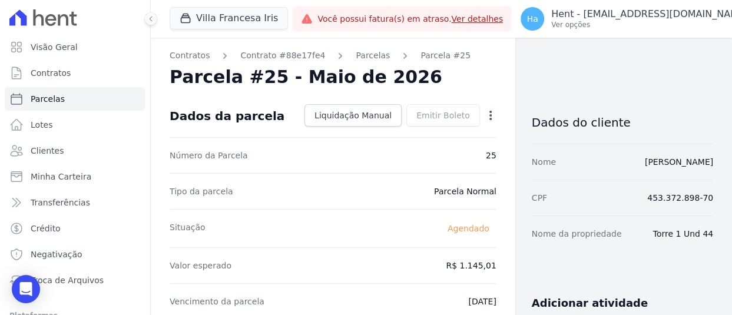
copy dd "Torre 1 Und 44"
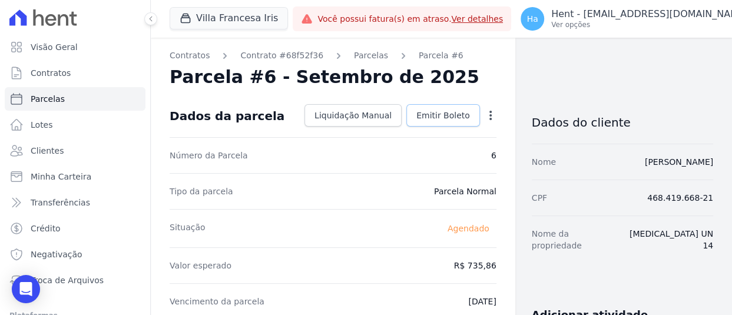
click at [430, 113] on span "Emitir Boleto" at bounding box center [443, 115] width 54 height 12
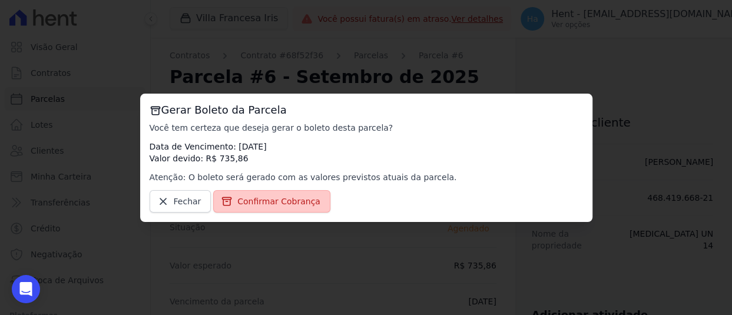
click at [286, 206] on span "Confirmar Cobrança" at bounding box center [278, 201] width 83 height 12
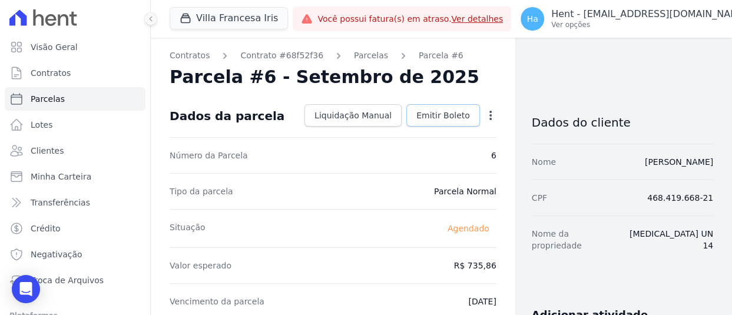
click at [440, 113] on span "Emitir Boleto" at bounding box center [443, 115] width 54 height 12
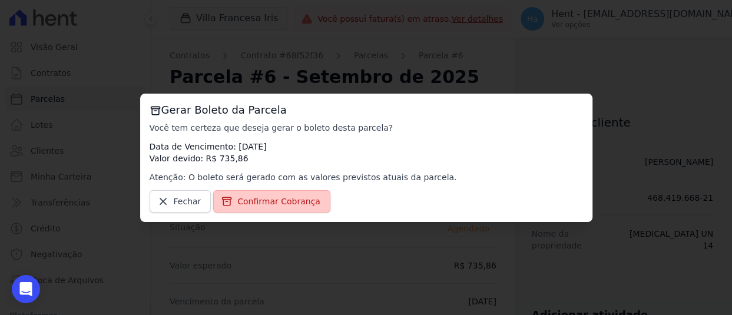
click at [277, 201] on span "Confirmar Cobrança" at bounding box center [278, 201] width 83 height 12
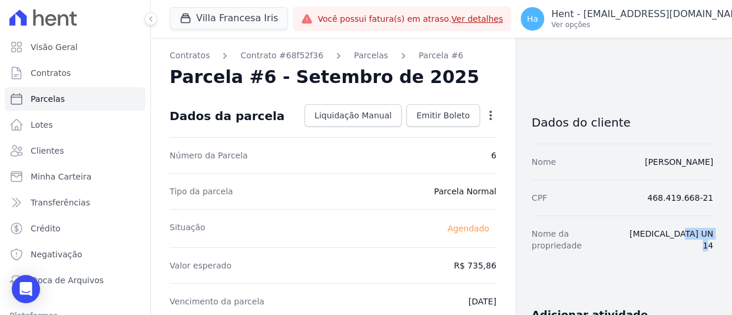
drag, startPoint x: 716, startPoint y: 230, endPoint x: 663, endPoint y: 235, distance: 53.2
copy dd "[MEDICAL_DATA] UN 14"
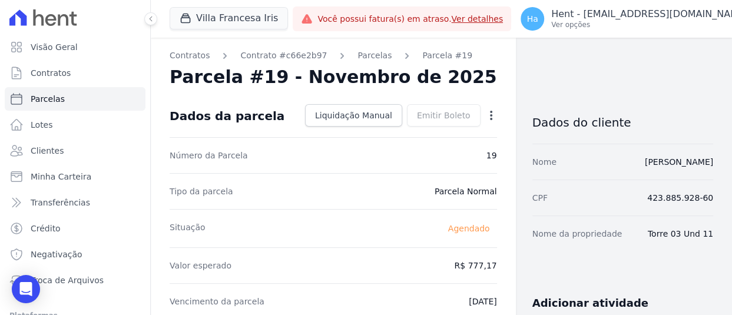
drag, startPoint x: 704, startPoint y: 235, endPoint x: 643, endPoint y: 234, distance: 61.2
copy dd "Torre 03 Und 11"
drag, startPoint x: 705, startPoint y: 233, endPoint x: 633, endPoint y: 236, distance: 72.5
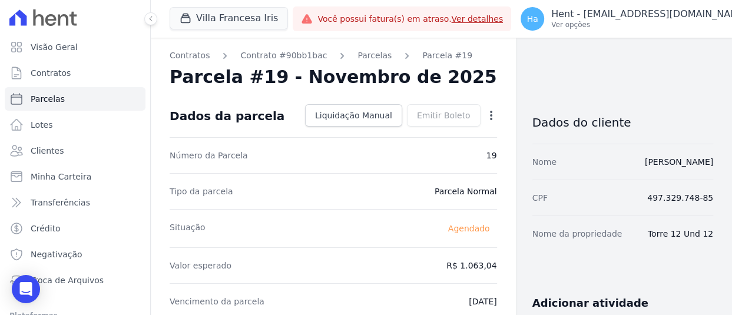
copy dd "Torre 12 Und 12"
drag, startPoint x: 710, startPoint y: 232, endPoint x: 640, endPoint y: 232, distance: 69.5
copy dd "Torre 11 Und 23"
drag, startPoint x: 709, startPoint y: 247, endPoint x: 636, endPoint y: 246, distance: 73.0
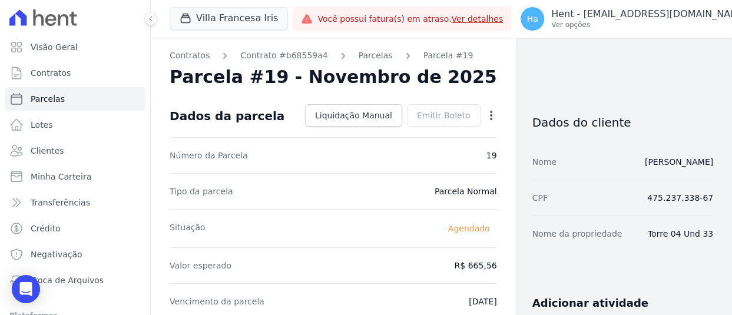
copy dd "Torre 04 Und 33"
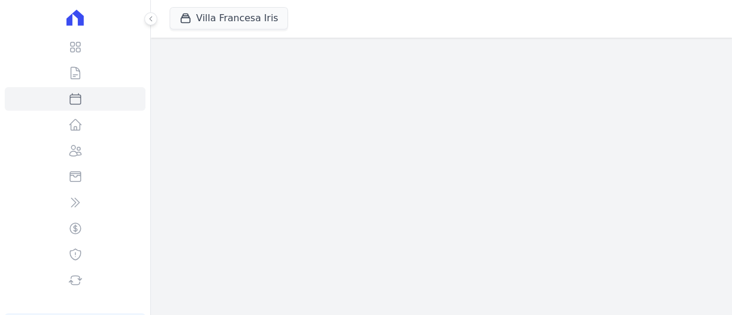
select select
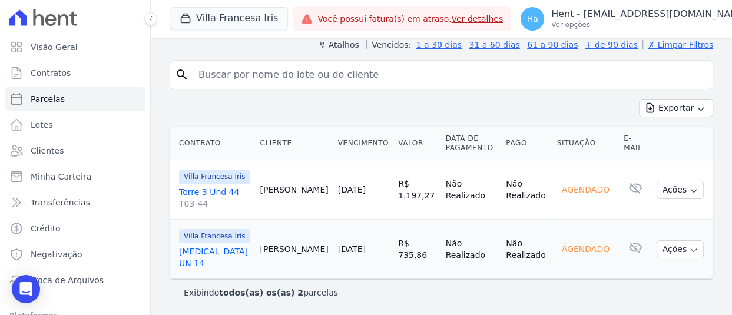
scroll to position [111, 0]
drag, startPoint x: 241, startPoint y: 194, endPoint x: 174, endPoint y: 191, distance: 66.5
click at [174, 191] on td "Villa Francesa Iris Torre 3 Und 44 T03-44" at bounding box center [212, 189] width 85 height 59
copy link "Torre 3 Und 44"
click at [197, 264] on link "[MEDICAL_DATA] UN 14" at bounding box center [214, 257] width 71 height 24
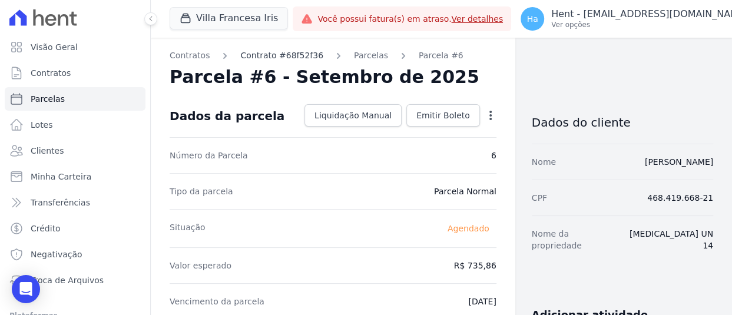
click at [291, 52] on link "Contrato #68f52f36" at bounding box center [281, 55] width 83 height 12
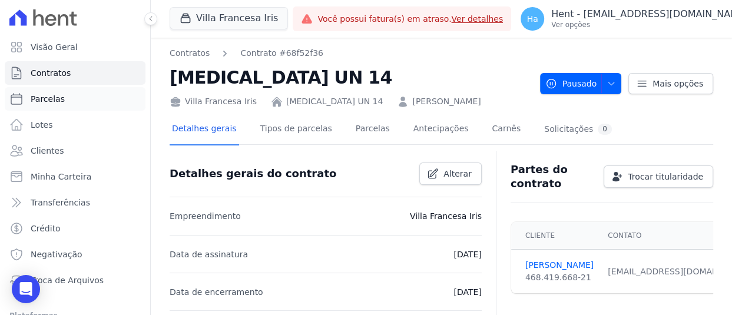
click at [65, 100] on link "Parcelas" at bounding box center [75, 99] width 141 height 24
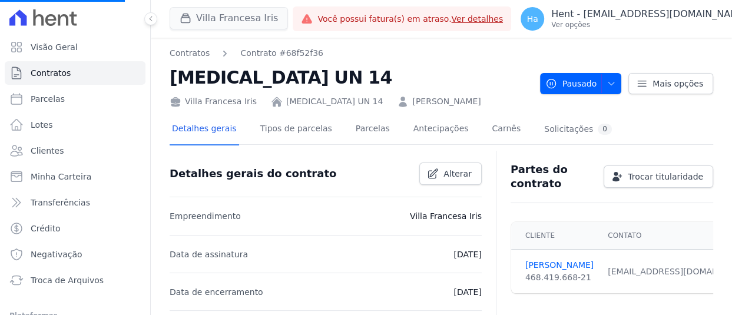
select select
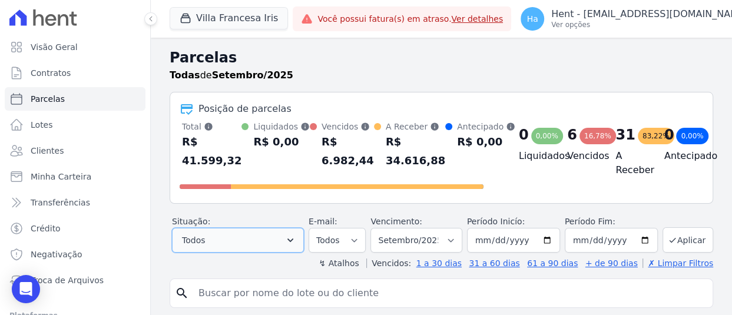
click at [291, 246] on icon "button" at bounding box center [290, 240] width 12 height 12
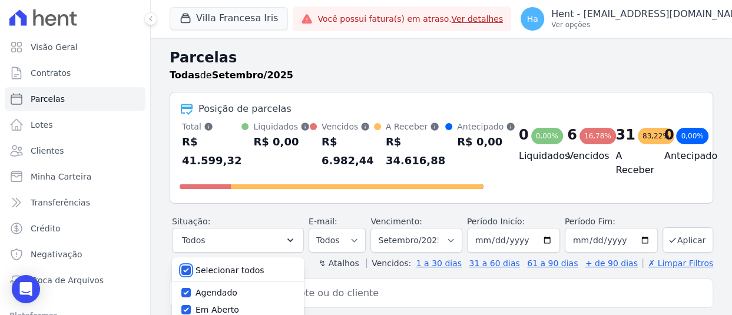
click at [183, 275] on input "Selecionar todos" at bounding box center [185, 269] width 9 height 9
checkbox input "false"
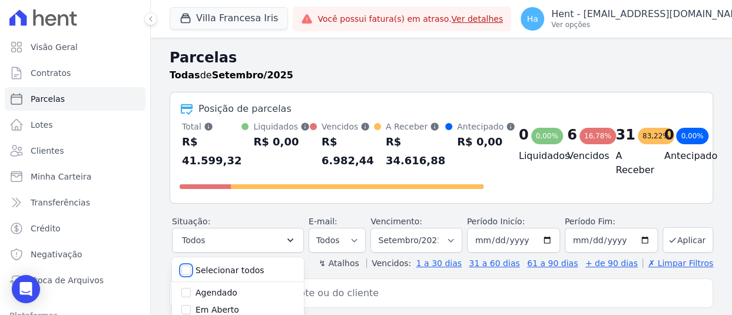
checkbox input "false"
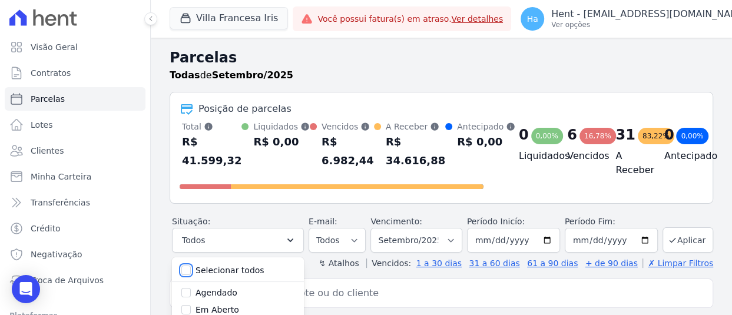
checkbox input "false"
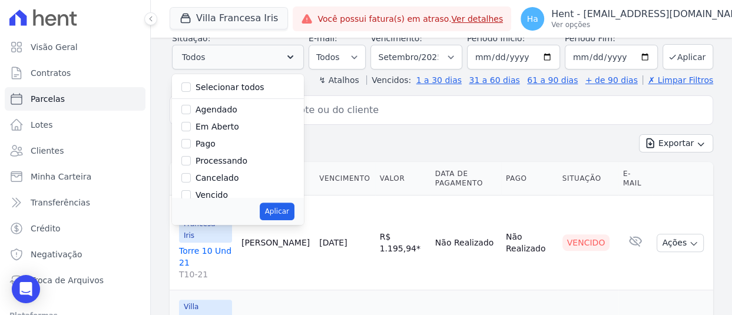
scroll to position [177, 0]
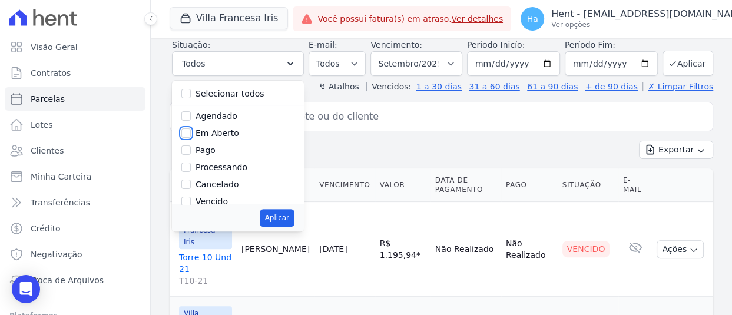
click at [188, 138] on input "Em Aberto" at bounding box center [185, 132] width 9 height 9
checkbox input "true"
click at [186, 206] on input "Vencido" at bounding box center [185, 201] width 9 height 9
checkbox input "true"
click at [272, 227] on button "Aplicar" at bounding box center [277, 218] width 35 height 18
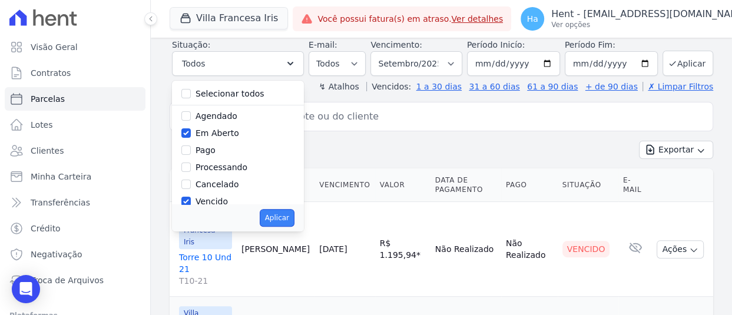
select select "pending"
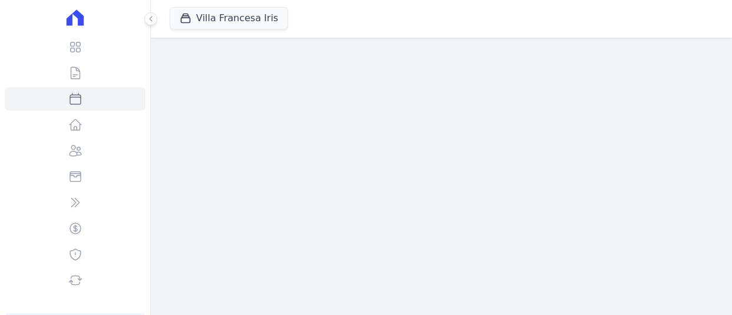
select select
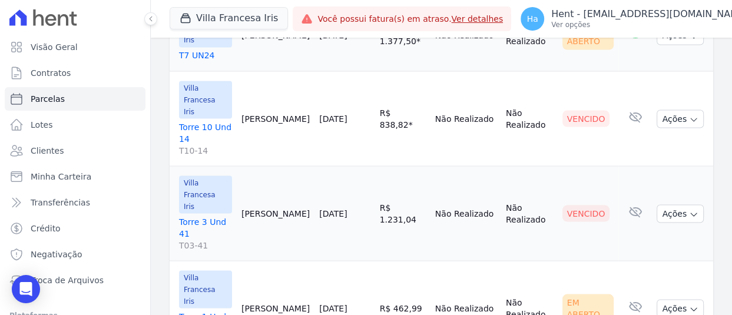
scroll to position [1311, 0]
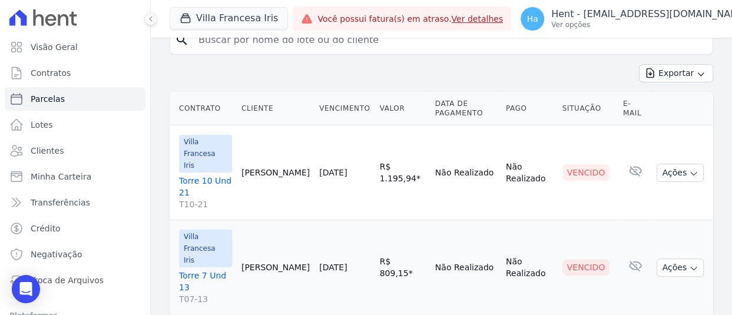
scroll to position [0, 0]
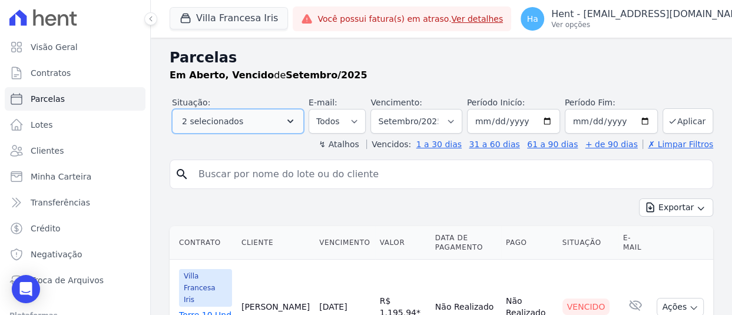
click at [296, 121] on button "2 selecionados" at bounding box center [238, 121] width 132 height 25
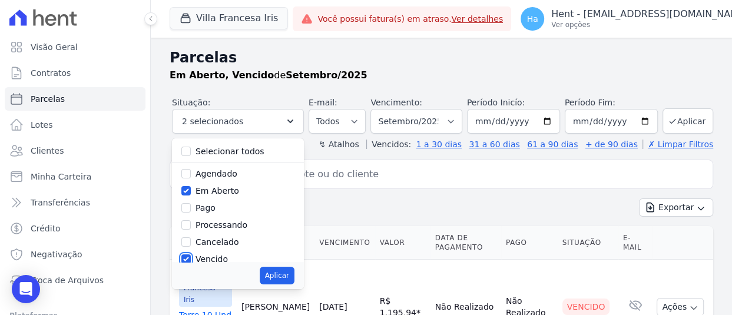
click at [184, 258] on input "Vencido" at bounding box center [185, 258] width 9 height 9
checkbox input "false"
click at [278, 280] on button "Aplicar" at bounding box center [277, 276] width 35 height 18
select select "pending"
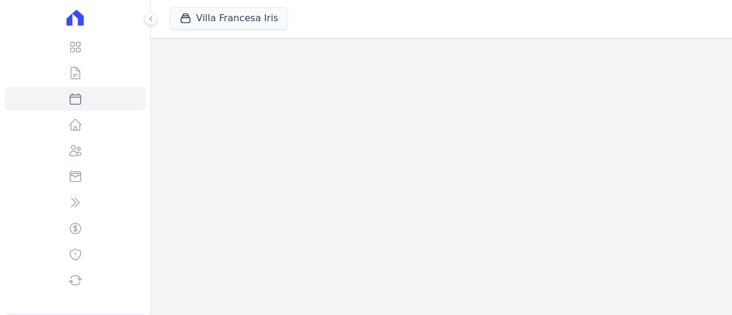
select select
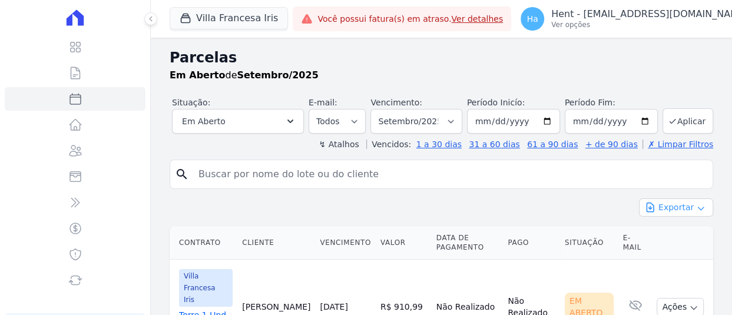
click at [696, 205] on icon "button" at bounding box center [700, 208] width 9 height 9
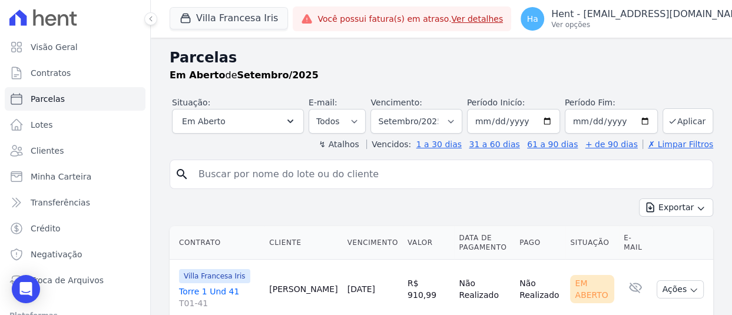
drag, startPoint x: 471, startPoint y: 172, endPoint x: 499, endPoint y: 180, distance: 28.7
click at [471, 172] on input "search" at bounding box center [449, 174] width 516 height 24
click at [697, 208] on icon "button" at bounding box center [699, 208] width 5 height 3
click at [666, 252] on span "Exportar CSV" at bounding box center [674, 256] width 62 height 12
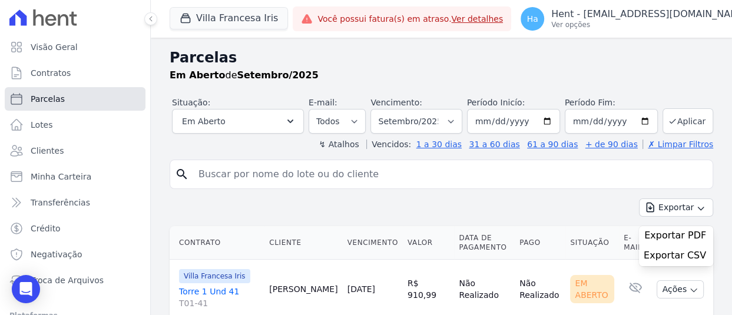
click at [75, 97] on link "Parcelas" at bounding box center [75, 99] width 141 height 24
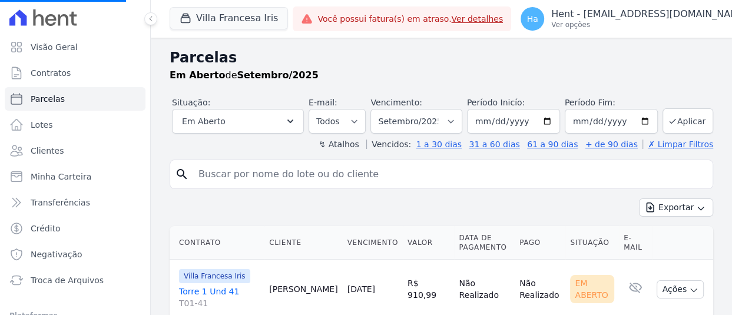
select select
